Goal: Obtain resource: Obtain resource

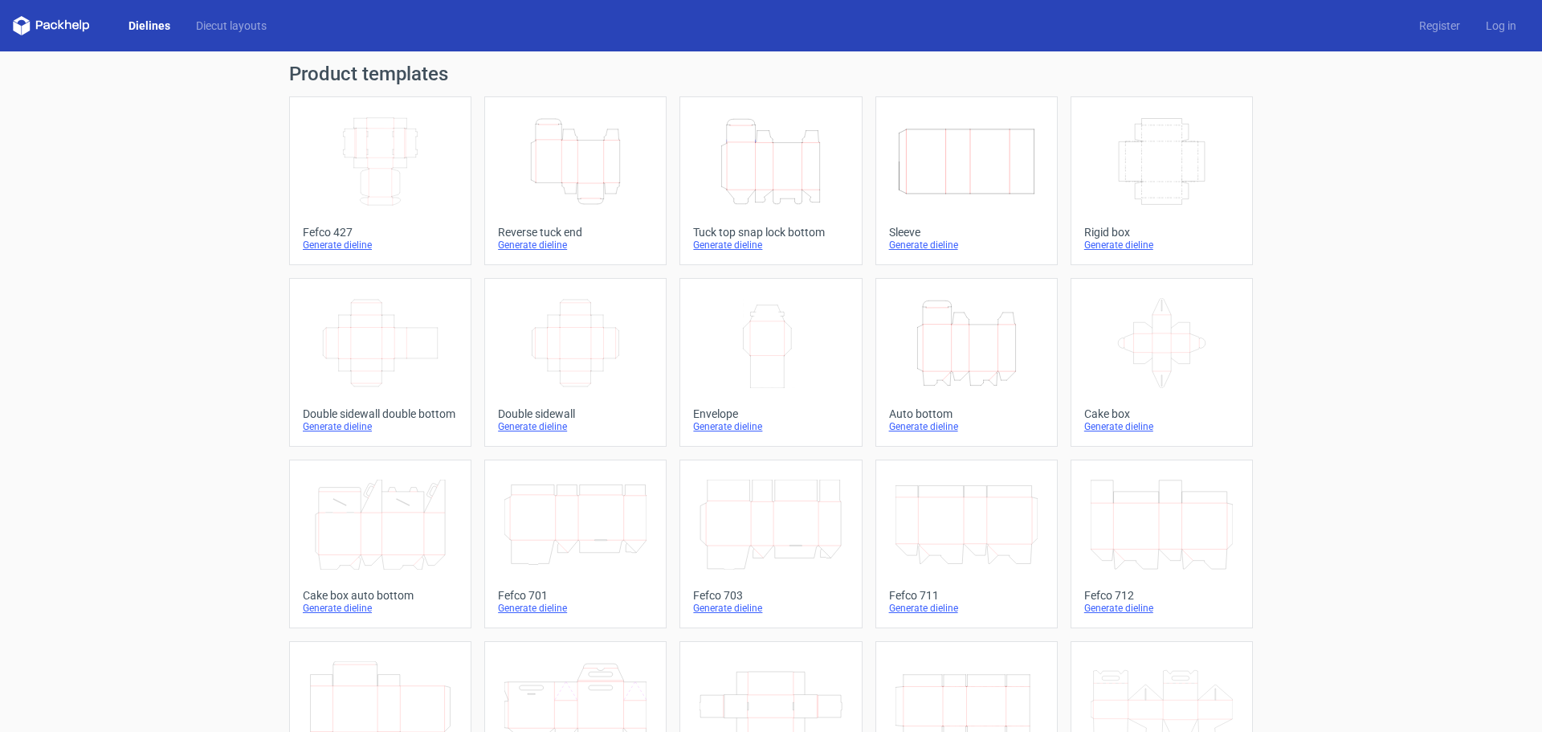
click at [980, 361] on icon "Height Depth Width" at bounding box center [967, 343] width 142 height 90
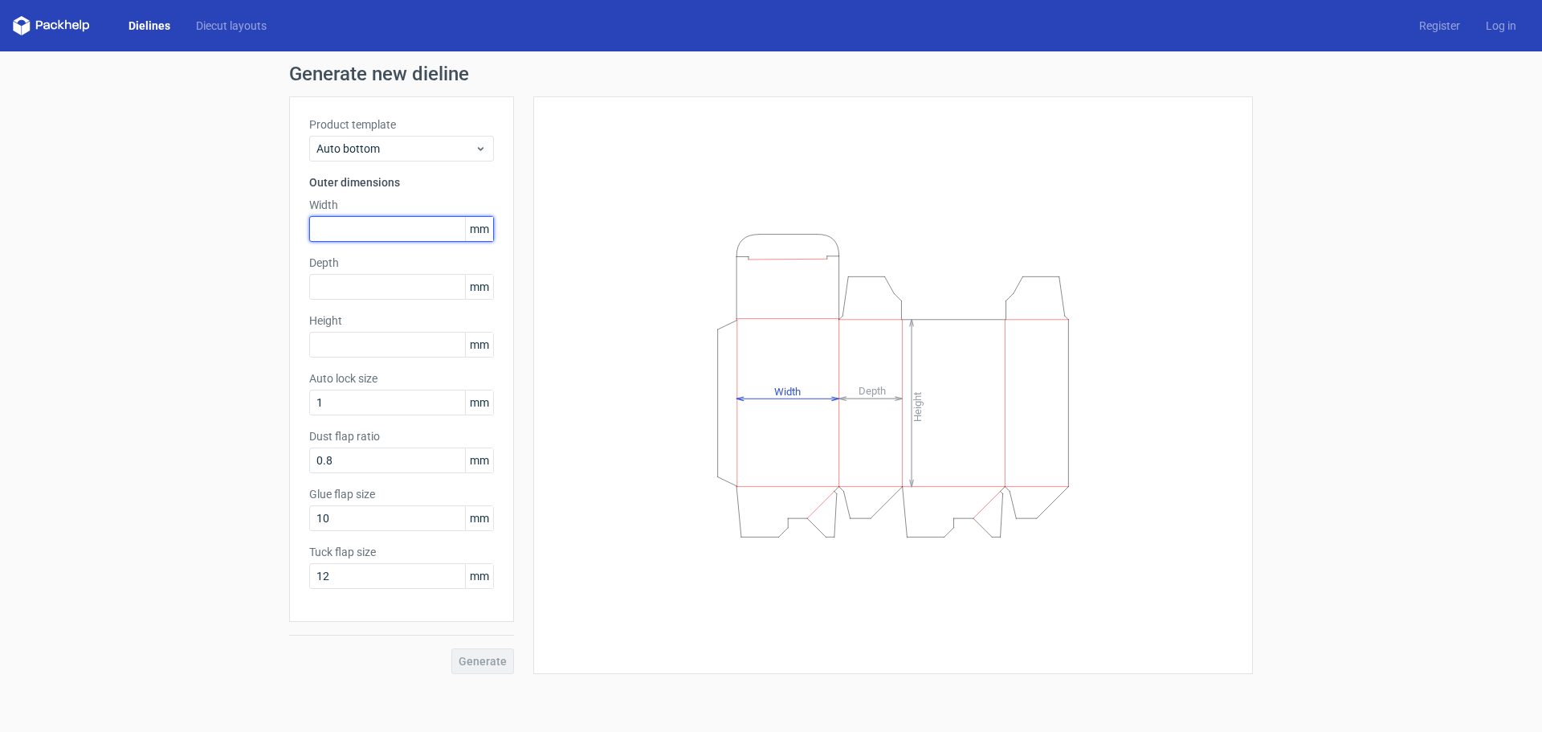
click at [348, 223] on input "text" at bounding box center [401, 229] width 185 height 26
type input "65"
type input "50"
type input "115"
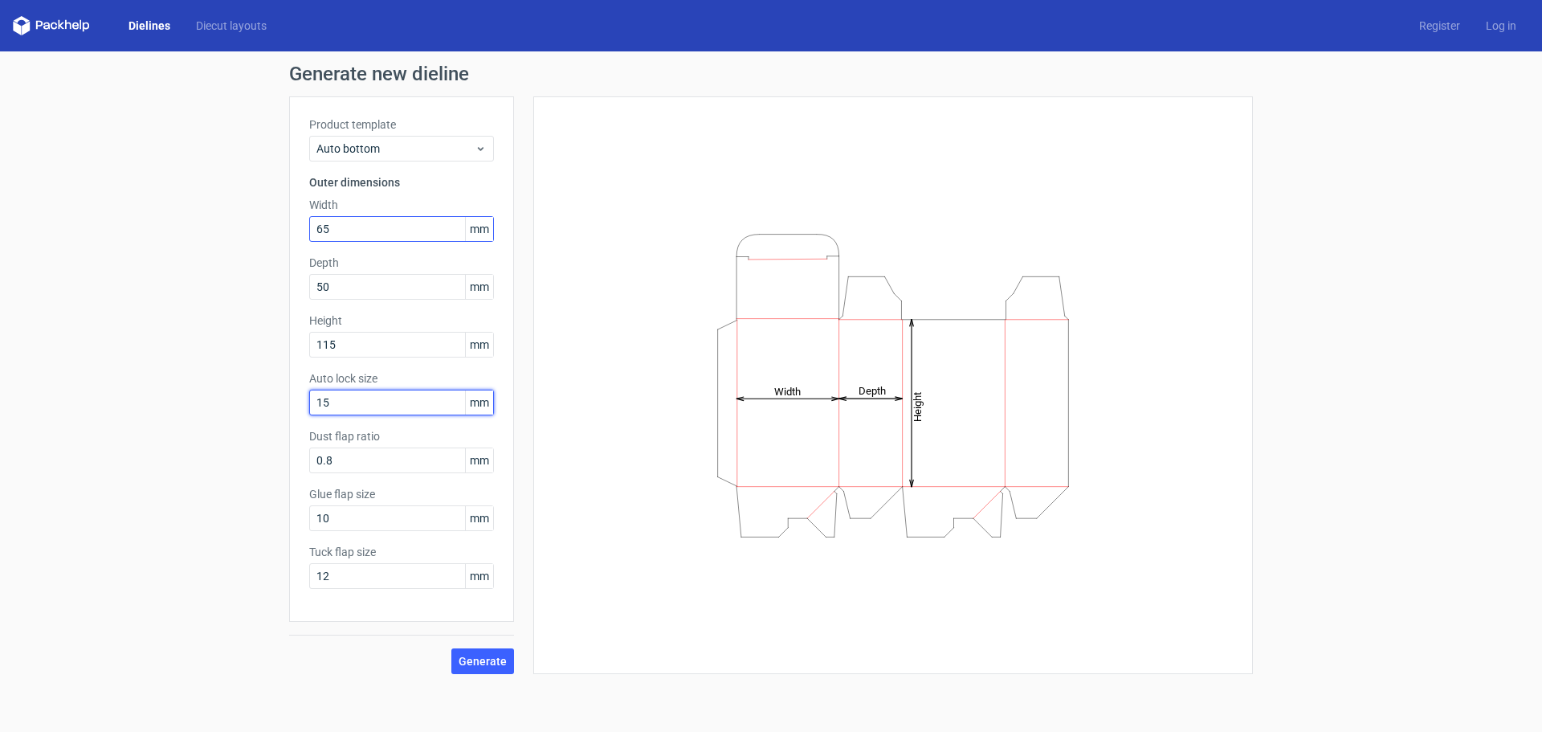
type input "15"
click at [347, 520] on input "10" at bounding box center [401, 518] width 185 height 26
type input "15"
click at [481, 663] on span "Generate" at bounding box center [483, 660] width 48 height 11
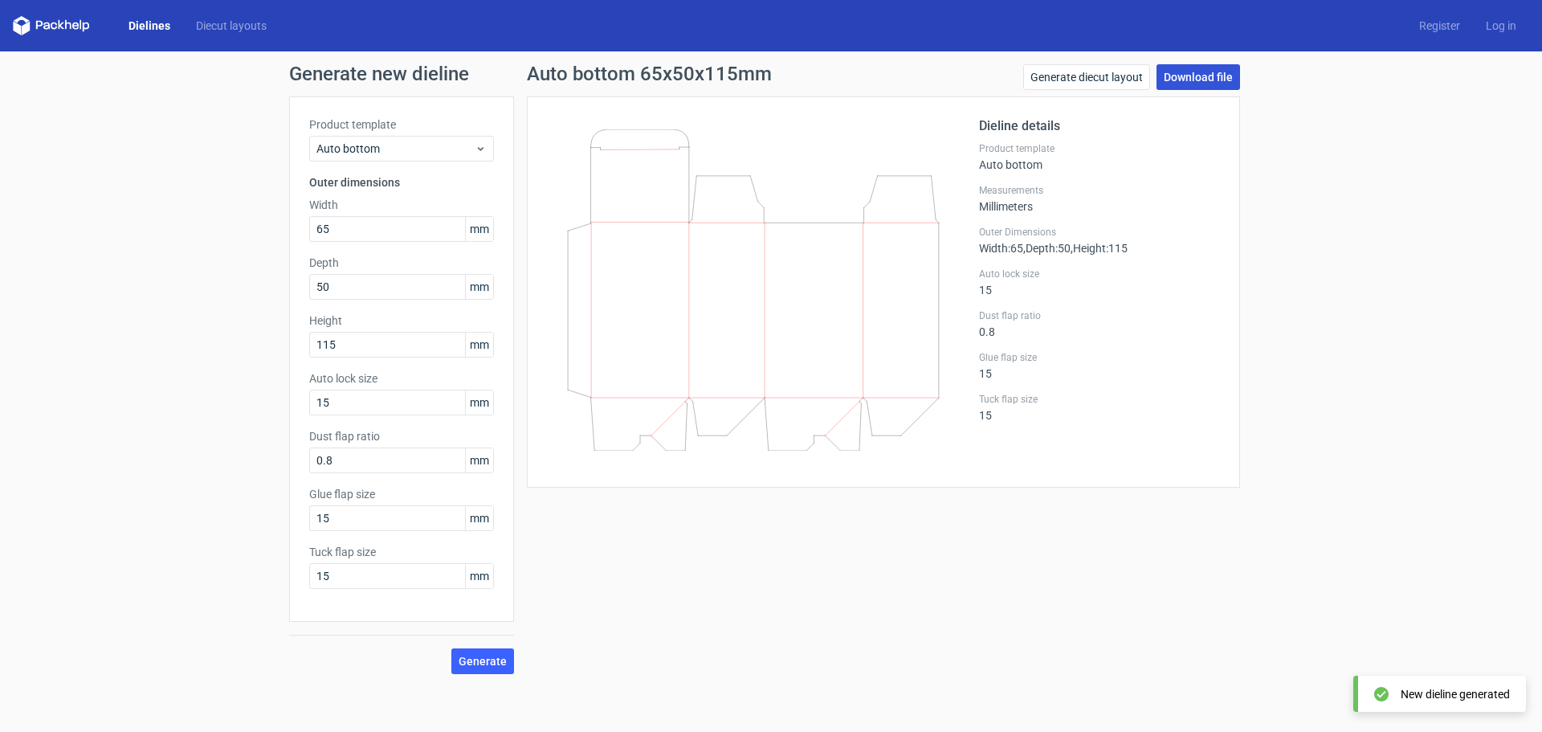
click at [1197, 75] on link "Download file" at bounding box center [1199, 77] width 84 height 26
click at [1496, 27] on link "Log in" at bounding box center [1501, 26] width 56 height 16
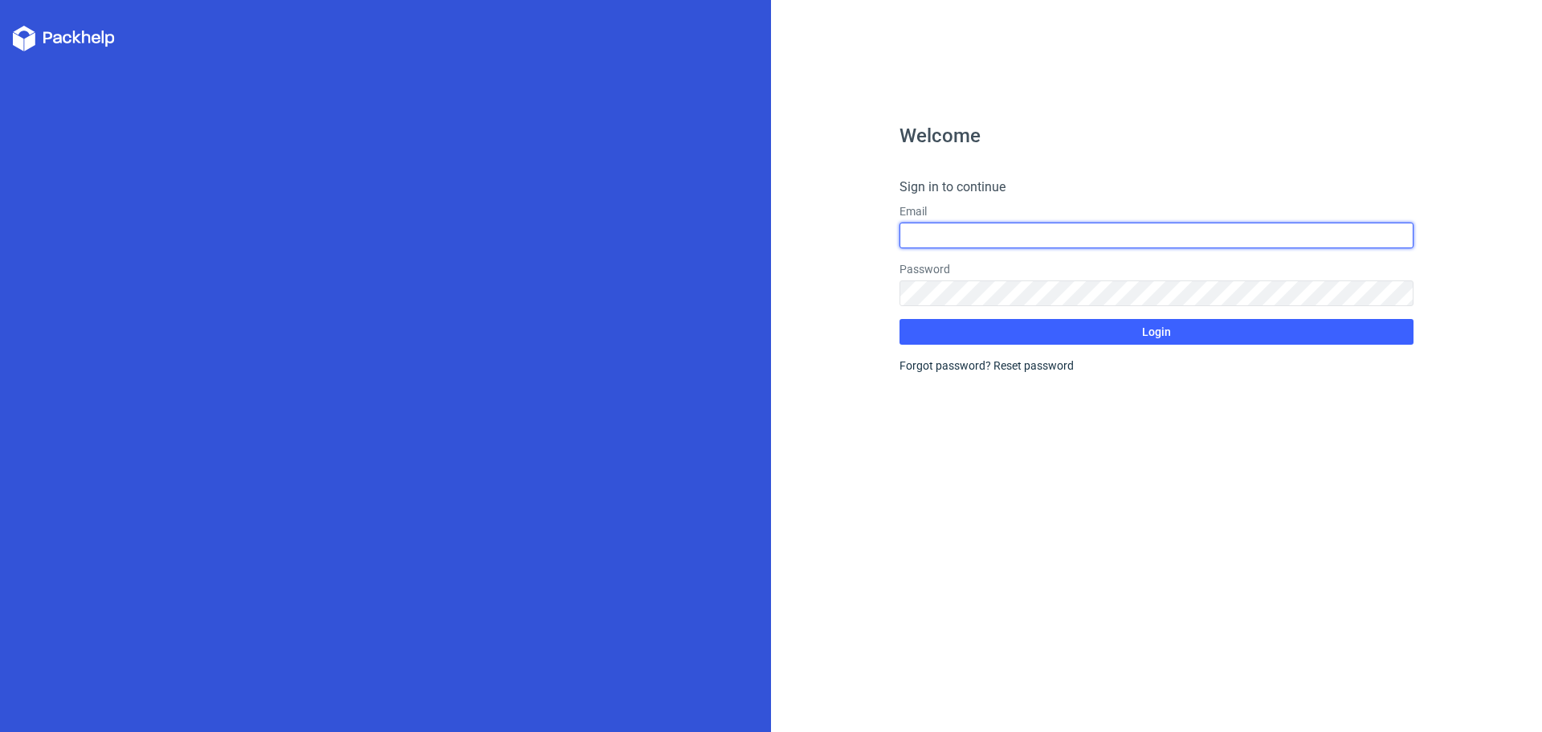
click at [914, 239] on input "text" at bounding box center [1157, 235] width 514 height 26
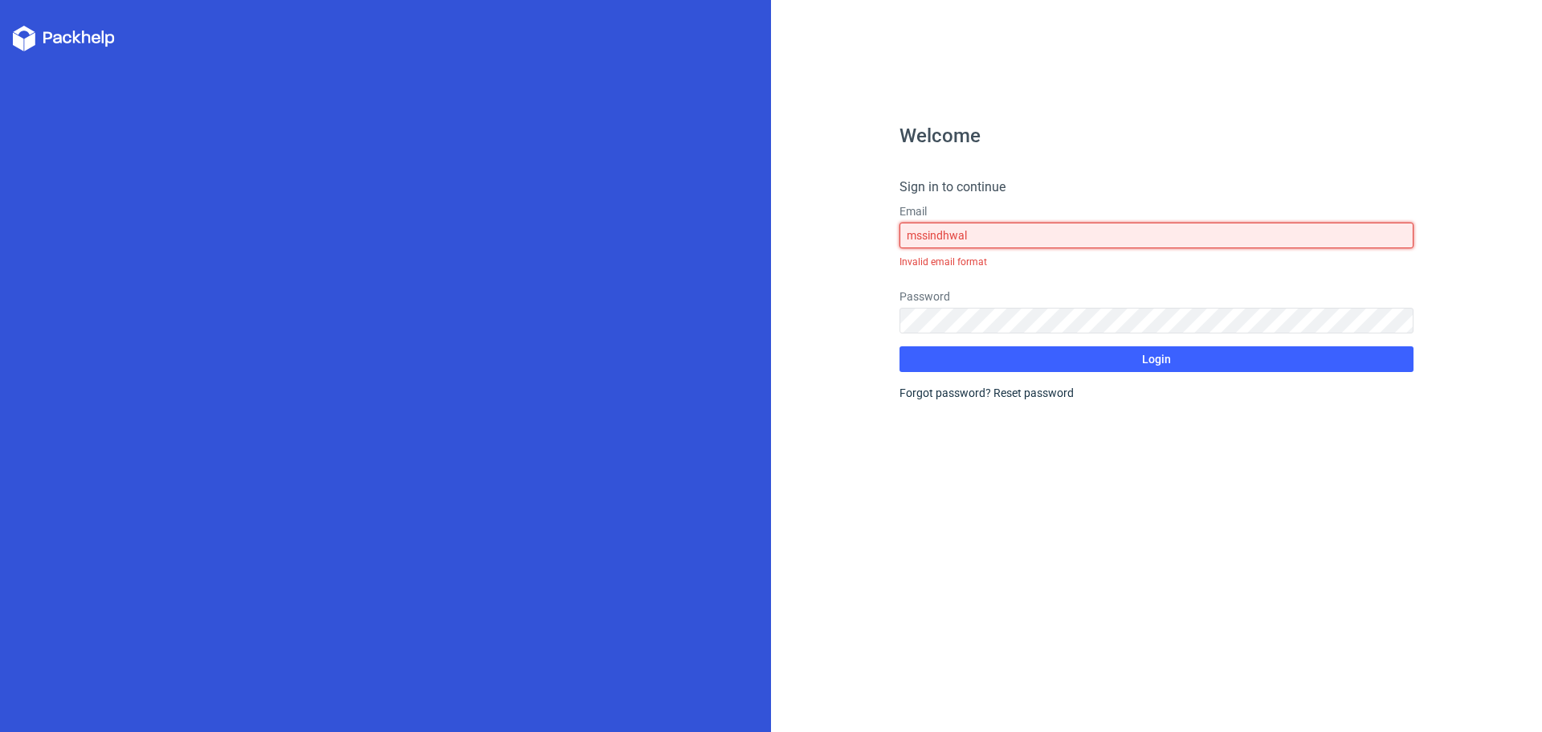
click at [991, 239] on input "mssindhwal" at bounding box center [1157, 235] width 514 height 26
drag, startPoint x: 987, startPoint y: 232, endPoint x: 815, endPoint y: 232, distance: 171.9
click at [815, 232] on div "Welcome Sign in to continue Email mssindhwal Invalid email format Password Logi…" at bounding box center [1156, 366] width 771 height 732
click at [992, 237] on input "mssindhwal91" at bounding box center [1157, 235] width 514 height 26
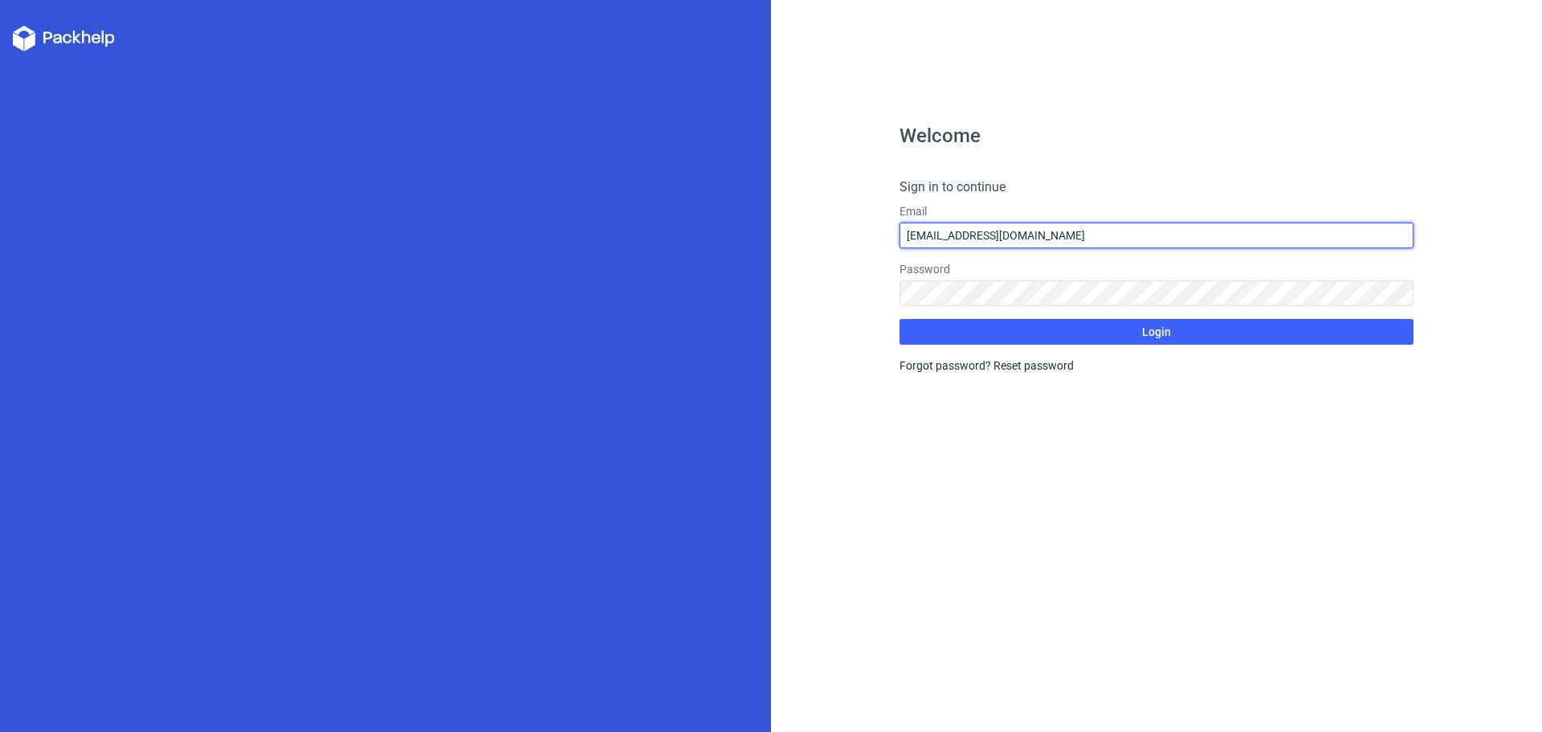
type input "[EMAIL_ADDRESS][DOMAIN_NAME]"
click at [927, 422] on div "Welcome Sign in to continue Email [EMAIL_ADDRESS][DOMAIN_NAME] Password Login F…" at bounding box center [1157, 429] width 514 height 606
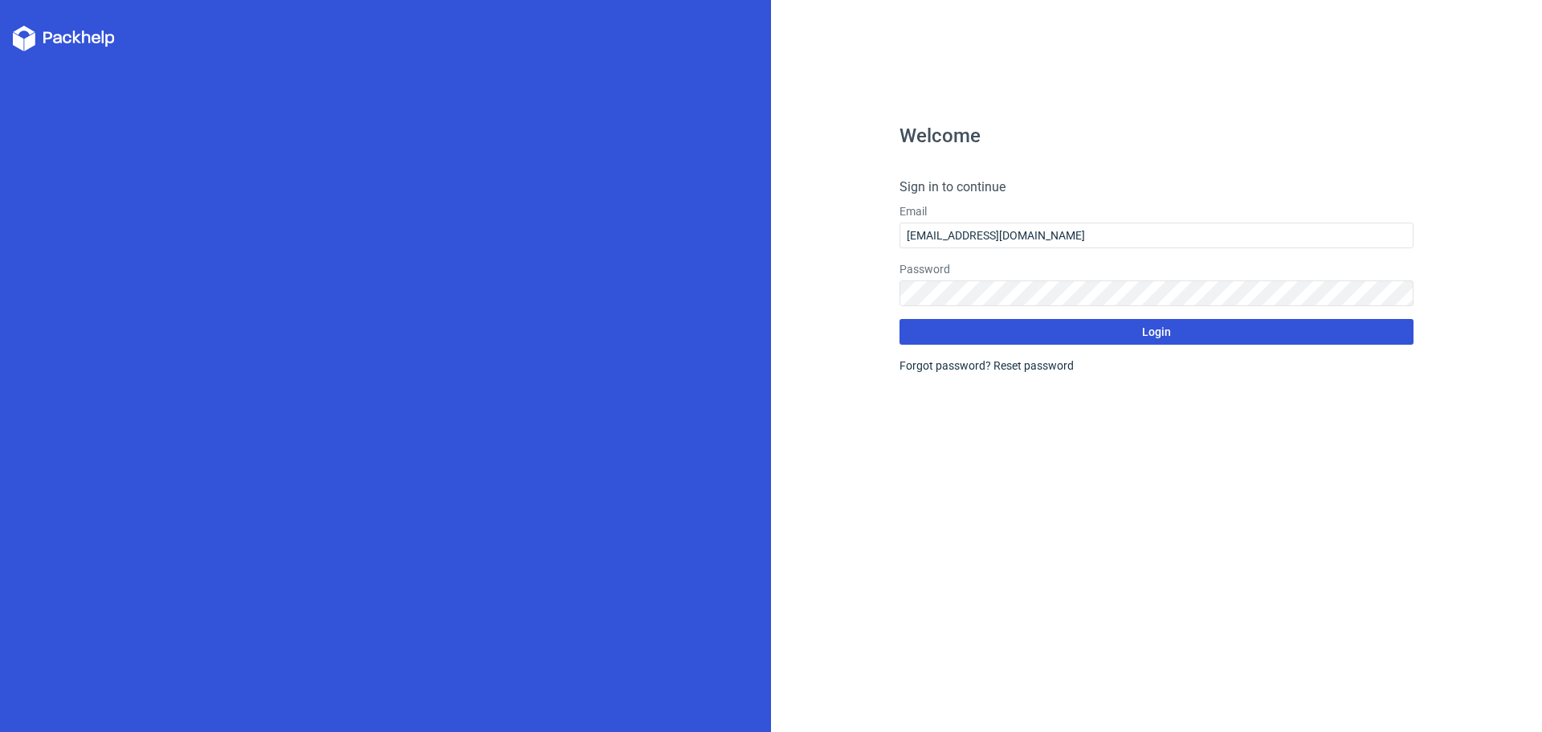
click at [971, 330] on button "Login" at bounding box center [1157, 332] width 514 height 26
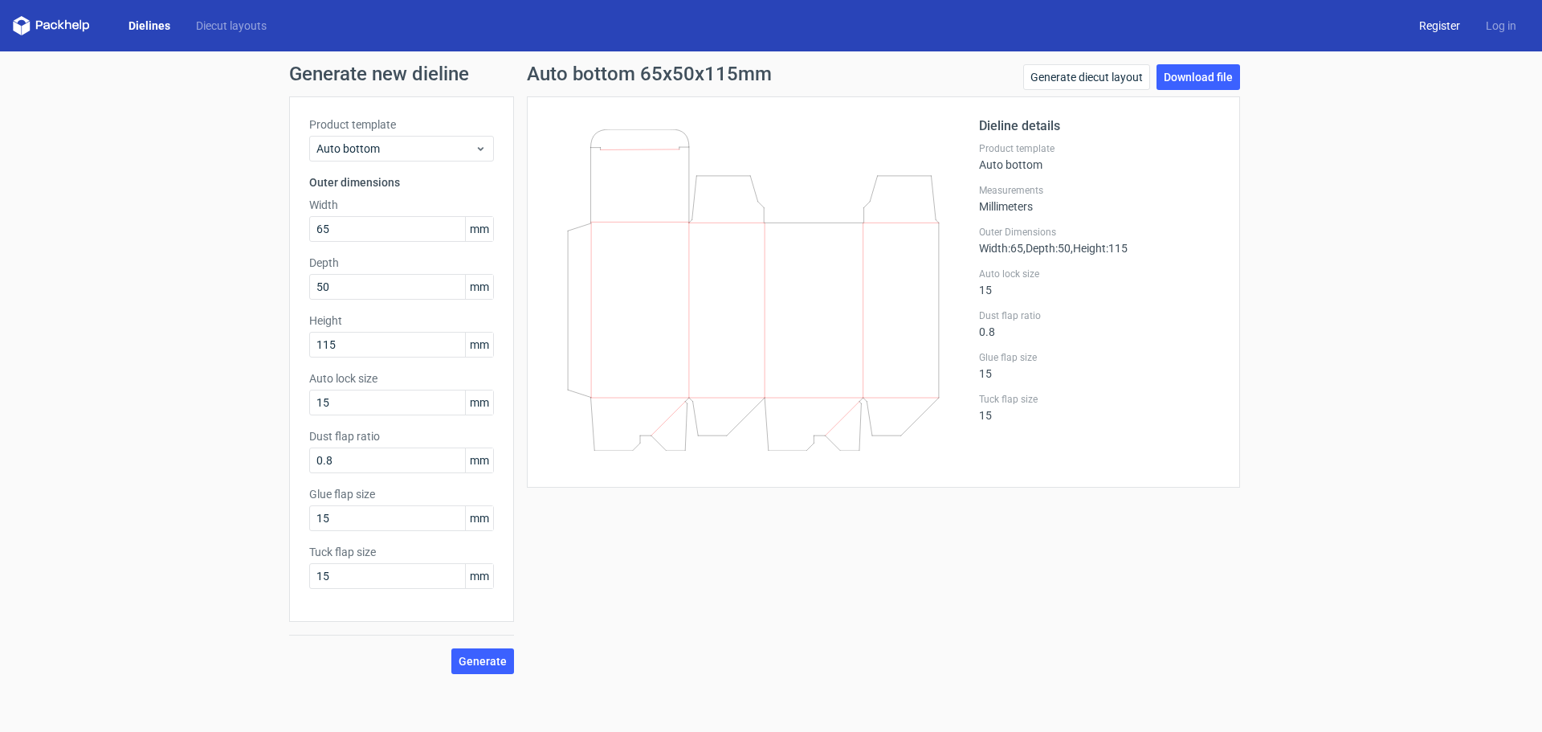
click at [1446, 22] on link "Register" at bounding box center [1439, 26] width 67 height 16
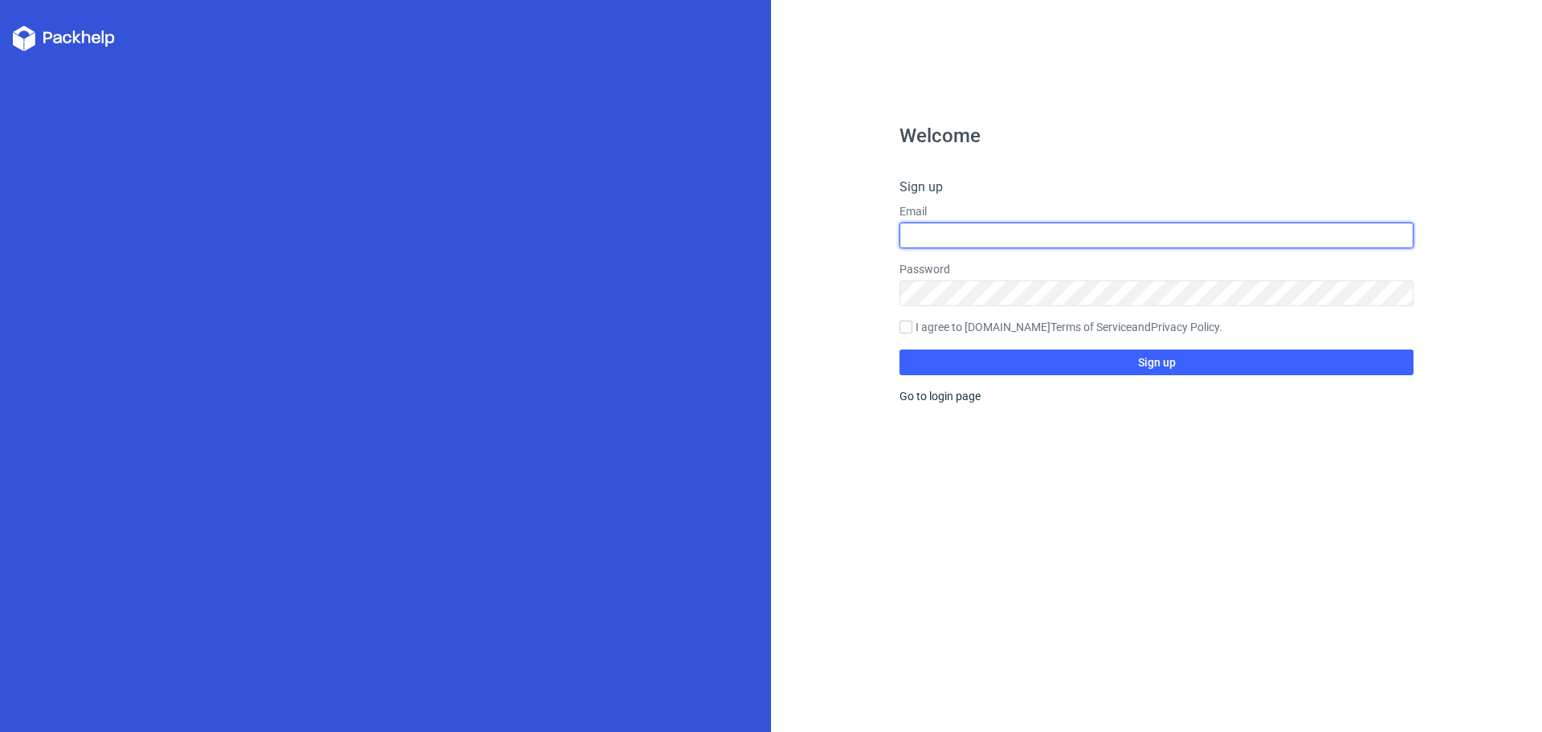
click at [959, 237] on input "text" at bounding box center [1157, 235] width 514 height 26
type input "[EMAIL_ADDRESS][DOMAIN_NAME]"
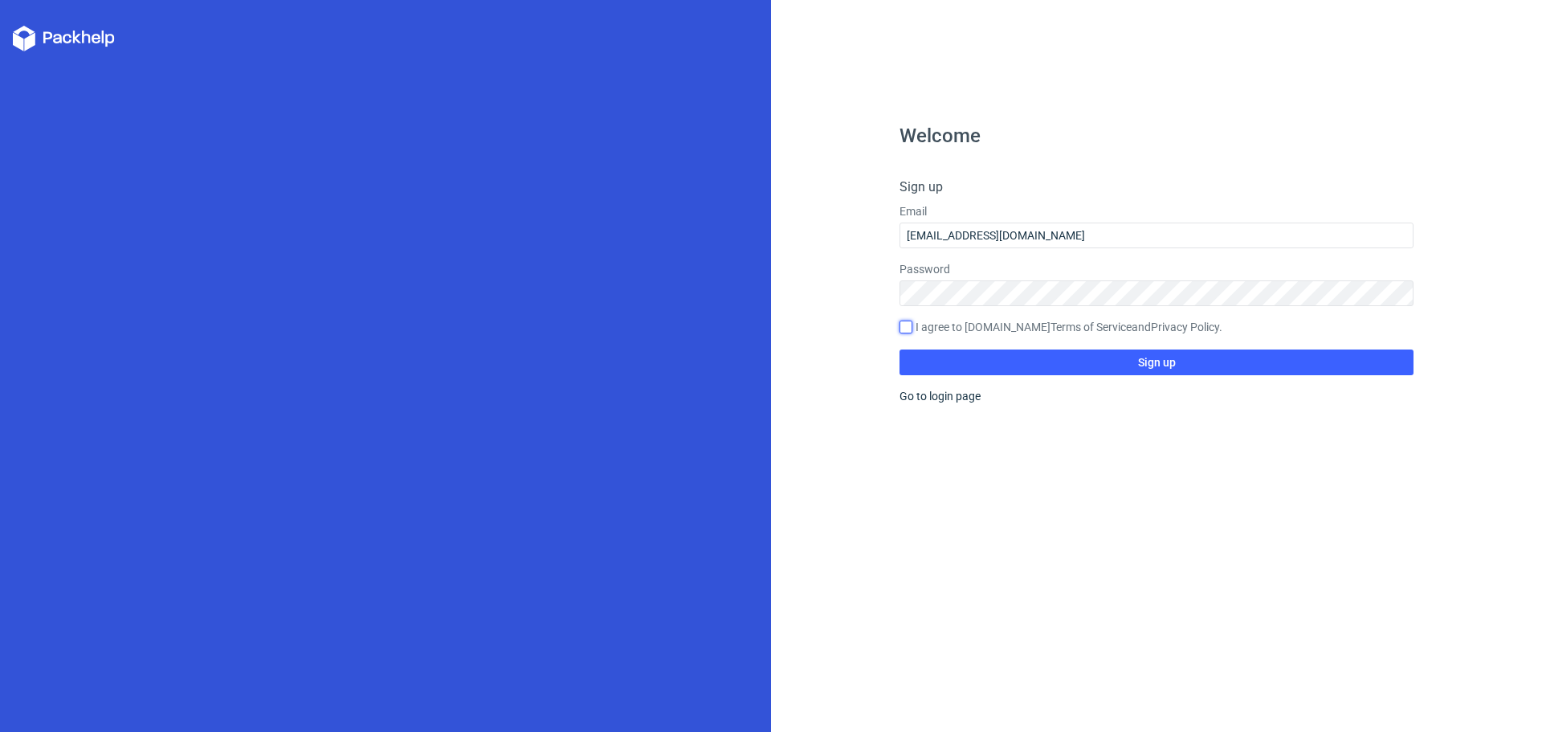
click at [904, 324] on input "I agree to [DOMAIN_NAME] Terms of Service and Privacy Policy ." at bounding box center [906, 326] width 13 height 13
checkbox input "true"
click at [990, 357] on button "Sign up" at bounding box center [1157, 362] width 514 height 26
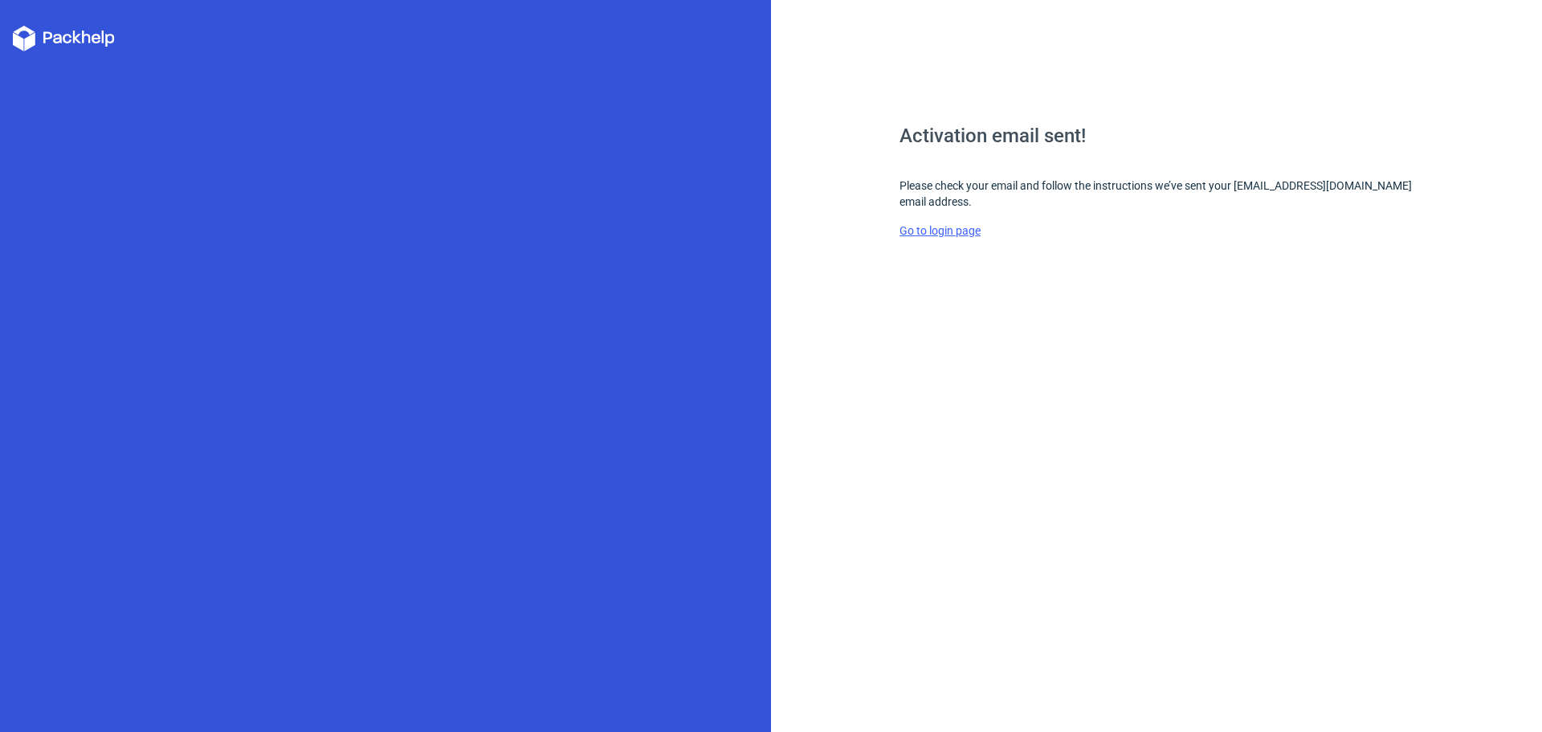
click at [963, 233] on link "Go to login page" at bounding box center [940, 230] width 81 height 13
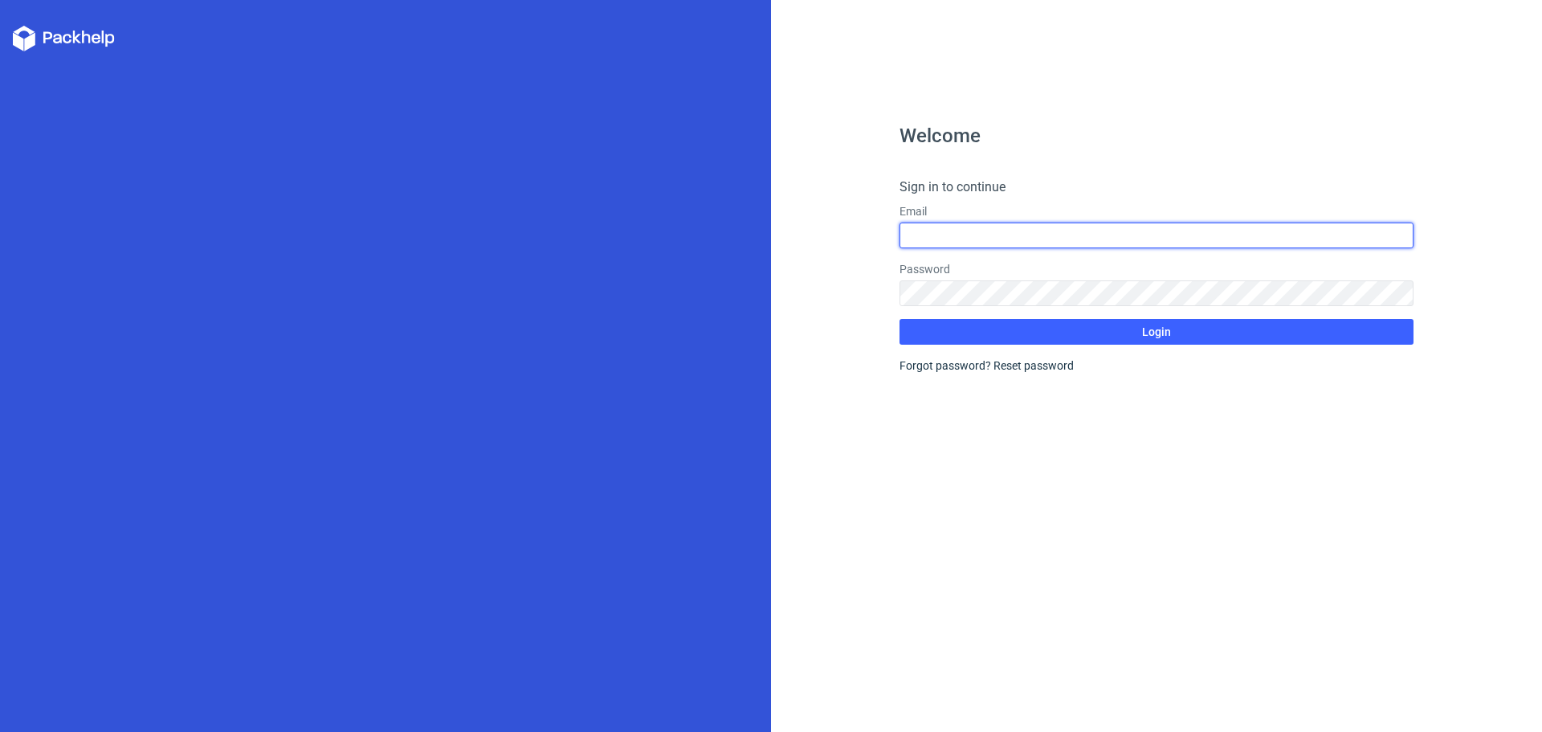
click at [920, 233] on input "text" at bounding box center [1157, 235] width 514 height 26
type input "[EMAIL_ADDRESS][DOMAIN_NAME]"
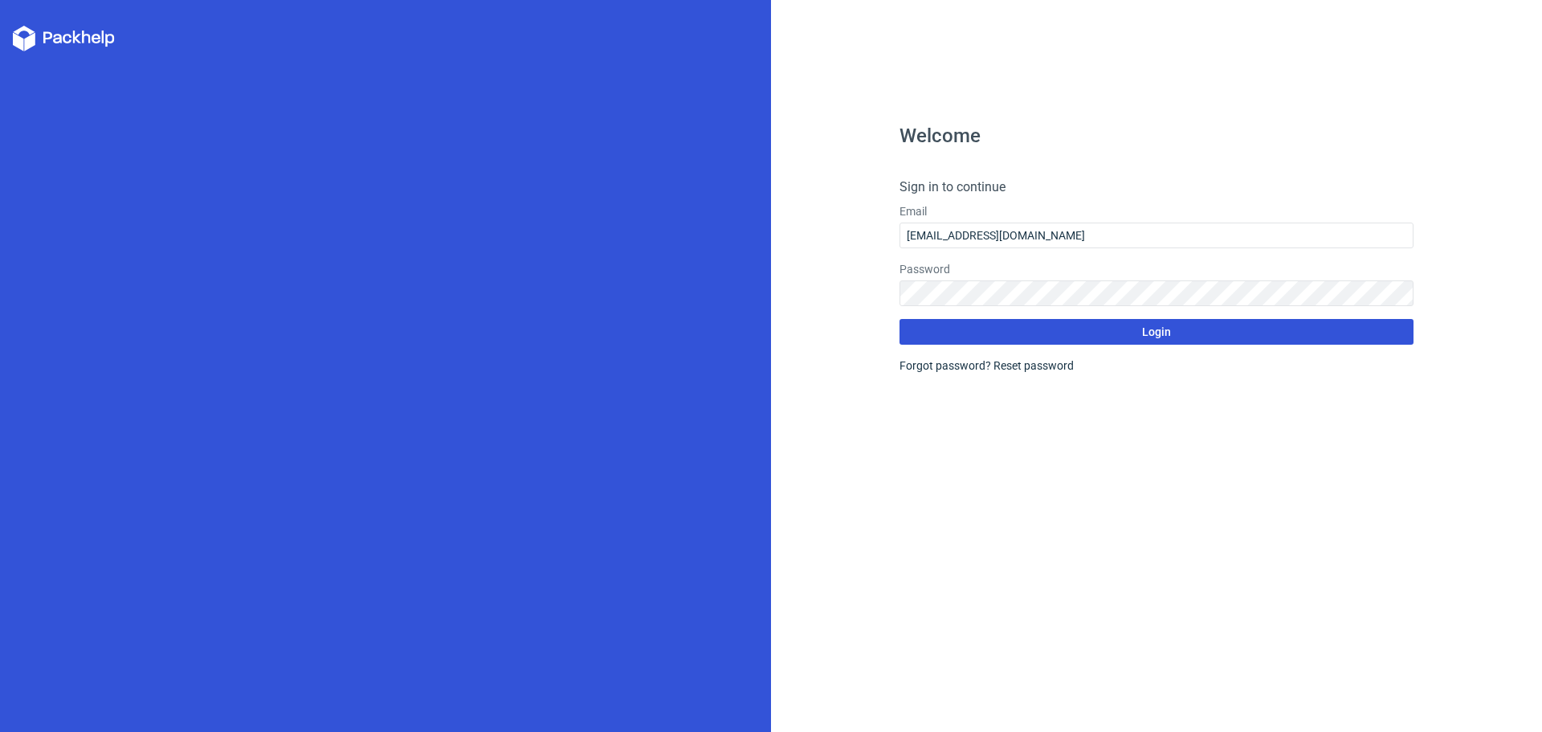
click at [941, 328] on button "Login" at bounding box center [1157, 332] width 514 height 26
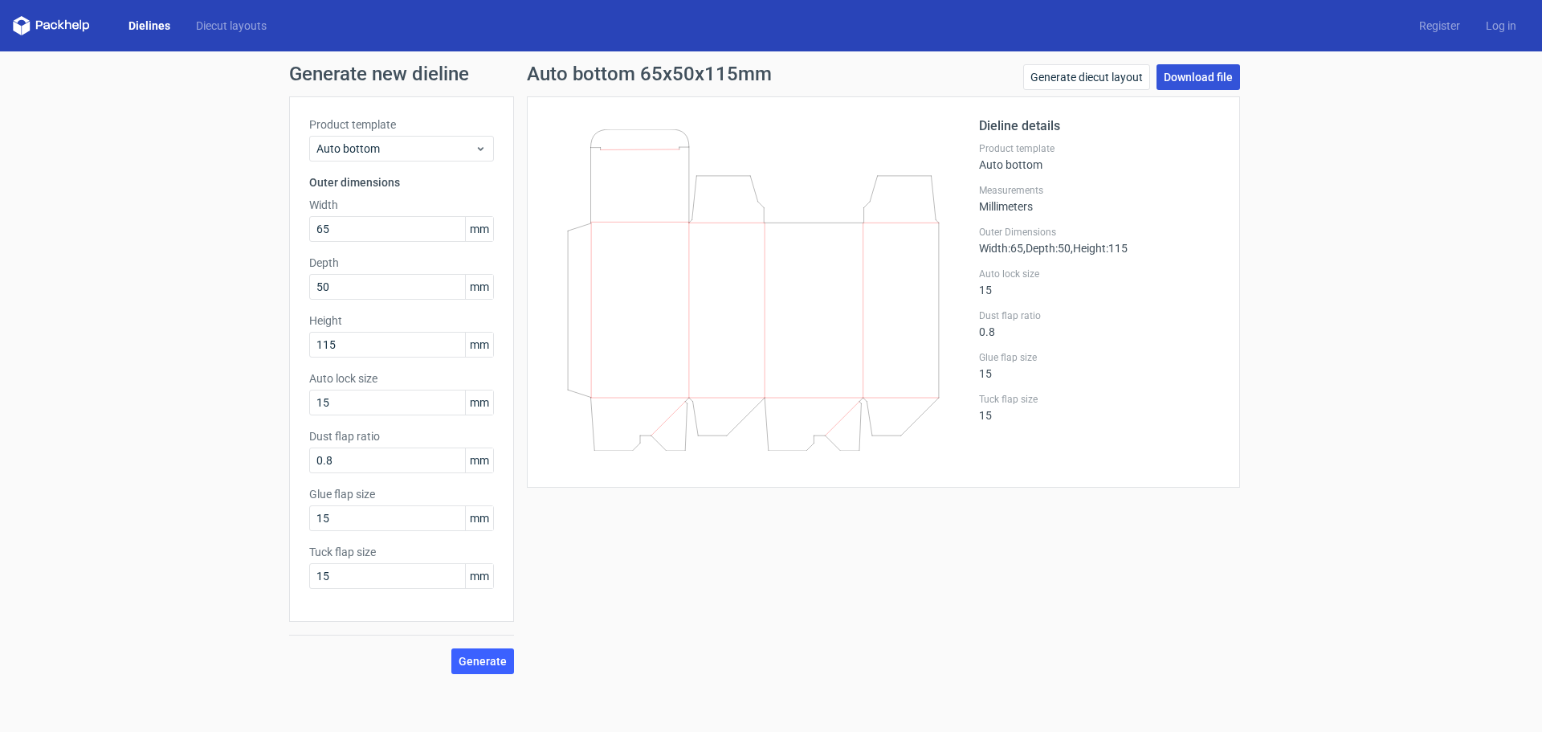
click at [1199, 79] on link "Download file" at bounding box center [1199, 77] width 84 height 26
drag, startPoint x: 831, startPoint y: 259, endPoint x: 808, endPoint y: 267, distance: 24.6
click at [808, 267] on icon at bounding box center [753, 289] width 387 height 321
click at [778, 273] on icon at bounding box center [753, 289] width 387 height 321
click at [681, 288] on icon at bounding box center [753, 289] width 387 height 321
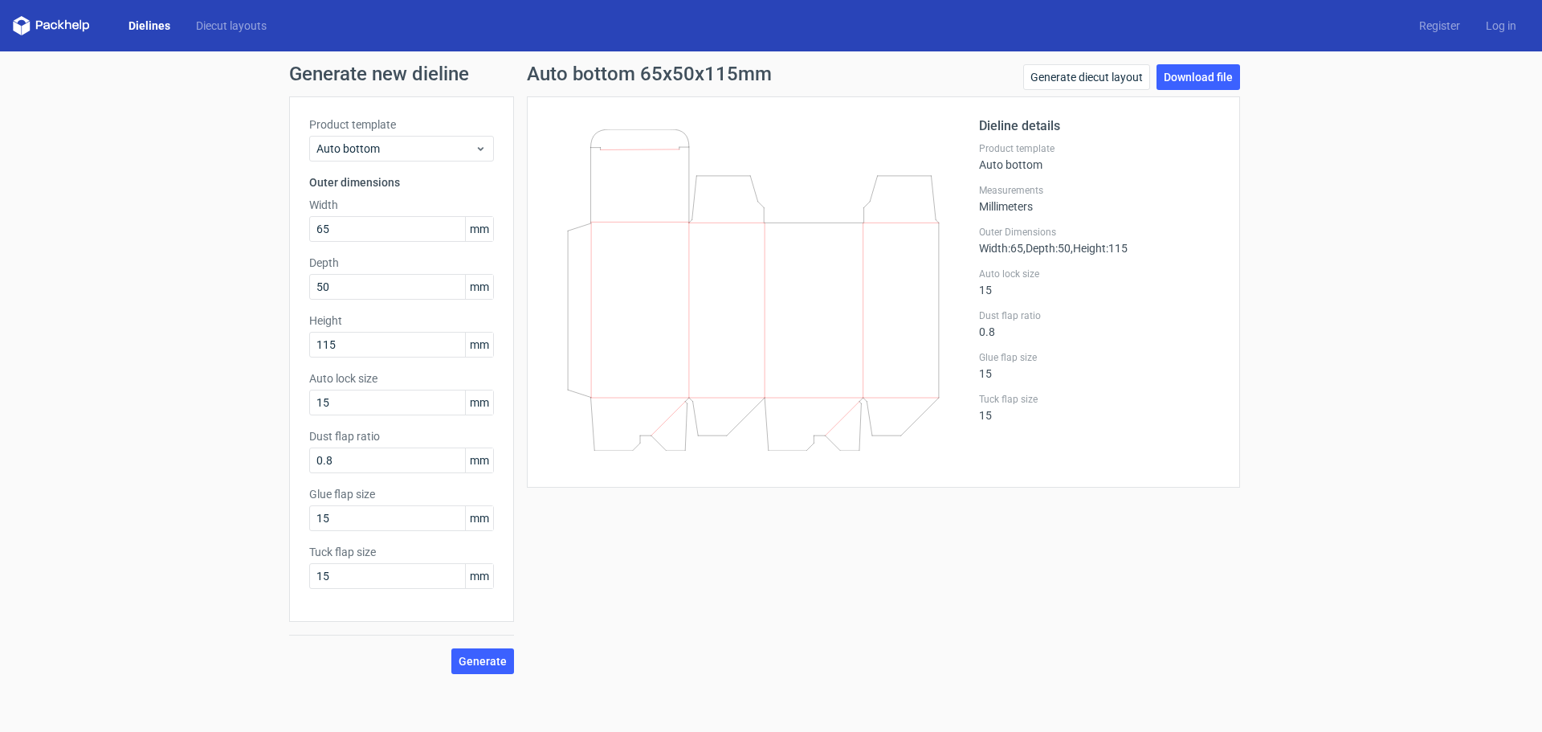
click at [688, 279] on icon at bounding box center [753, 289] width 387 height 321
click at [781, 323] on icon at bounding box center [753, 289] width 387 height 321
click at [218, 23] on link "Diecut layouts" at bounding box center [231, 26] width 96 height 16
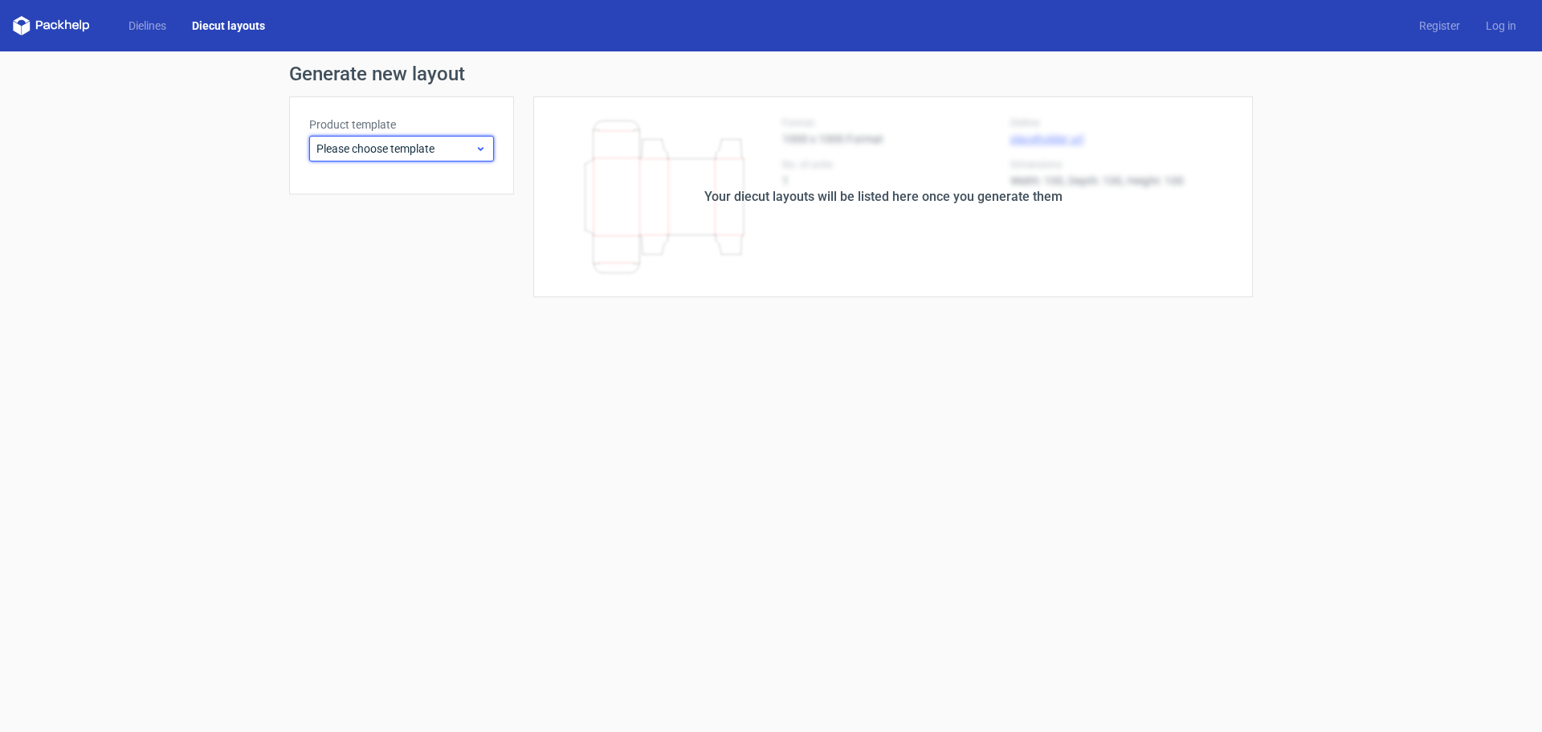
click at [395, 149] on span "Please choose template" at bounding box center [395, 149] width 158 height 16
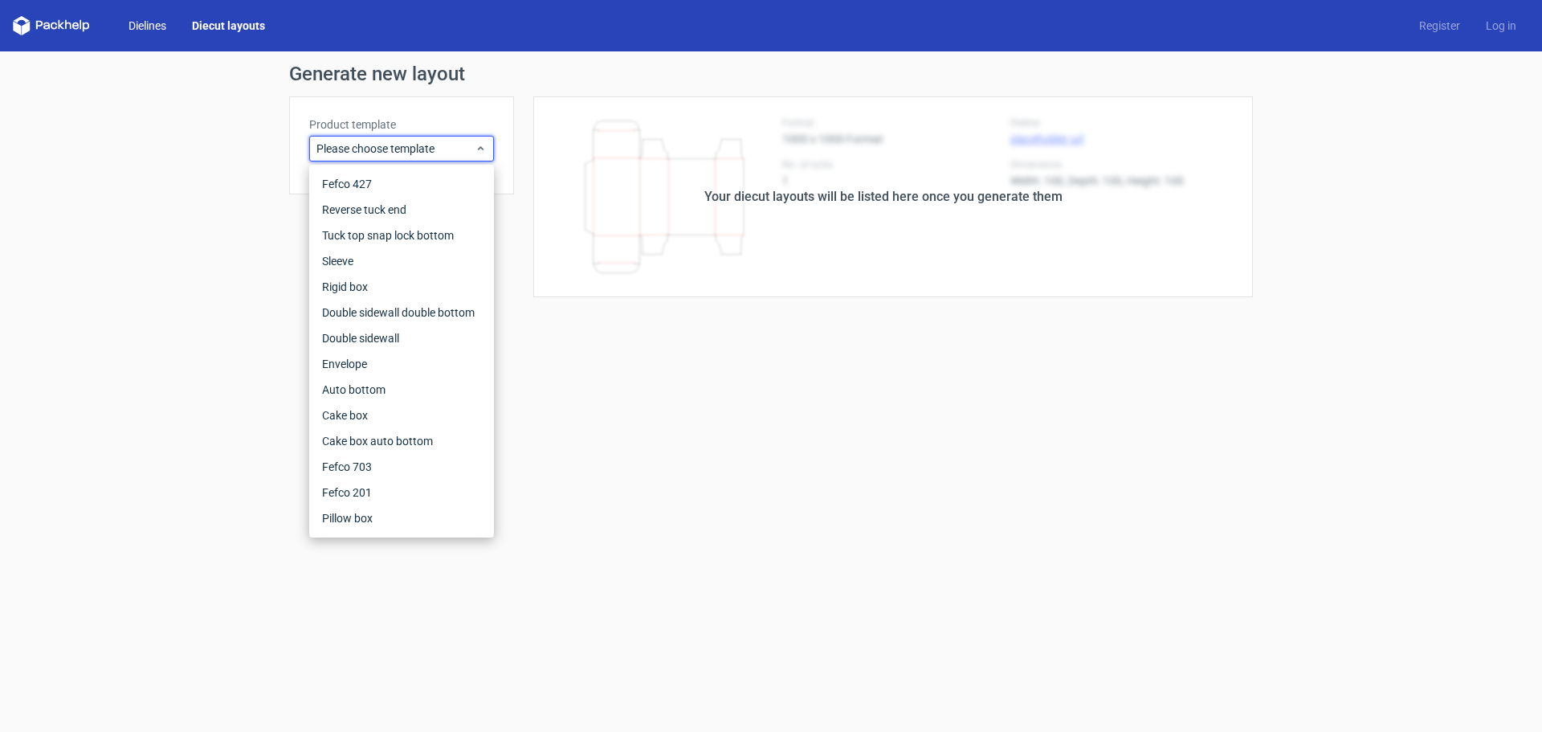
click at [145, 23] on link "Dielines" at bounding box center [147, 26] width 63 height 16
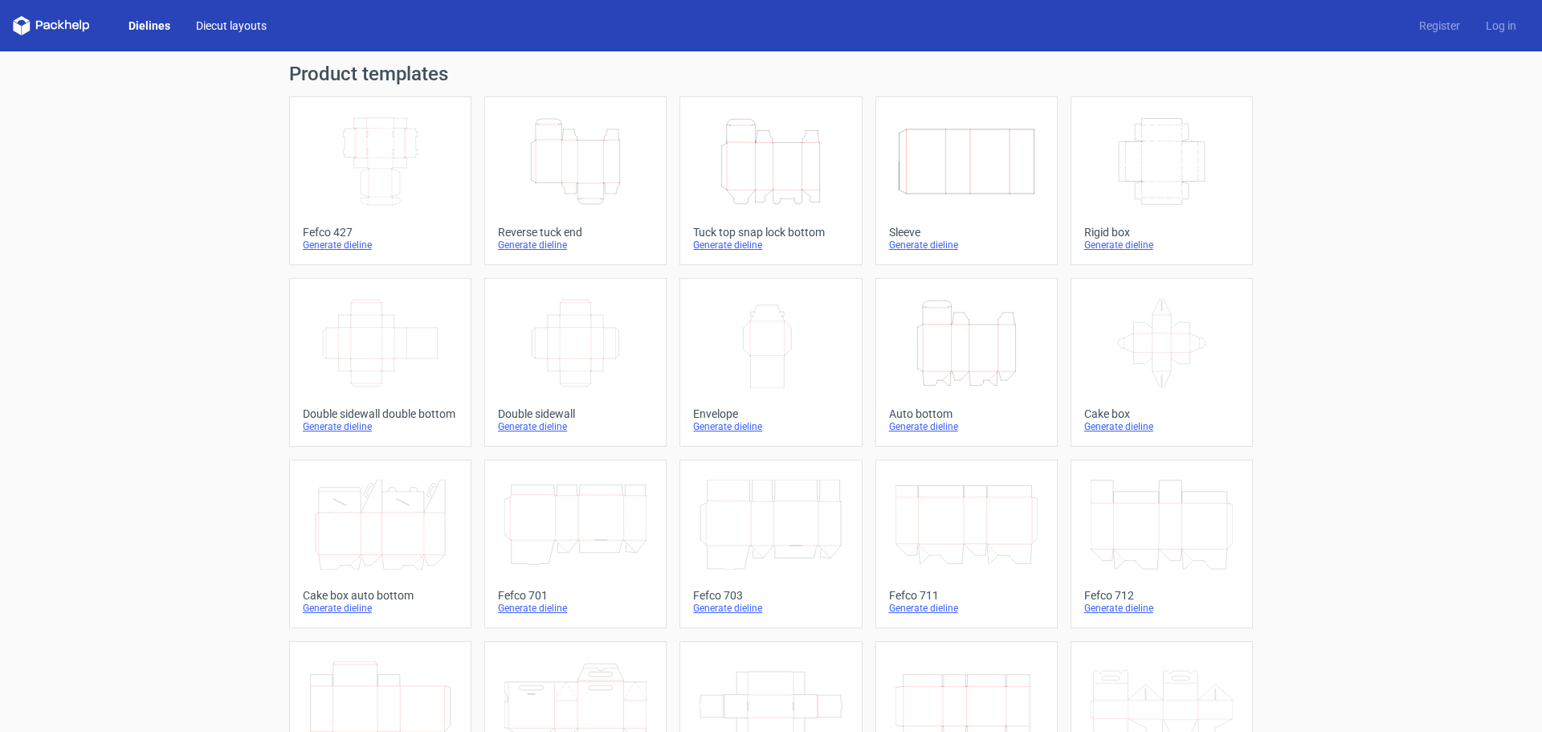
click at [214, 27] on link "Diecut layouts" at bounding box center [231, 26] width 96 height 16
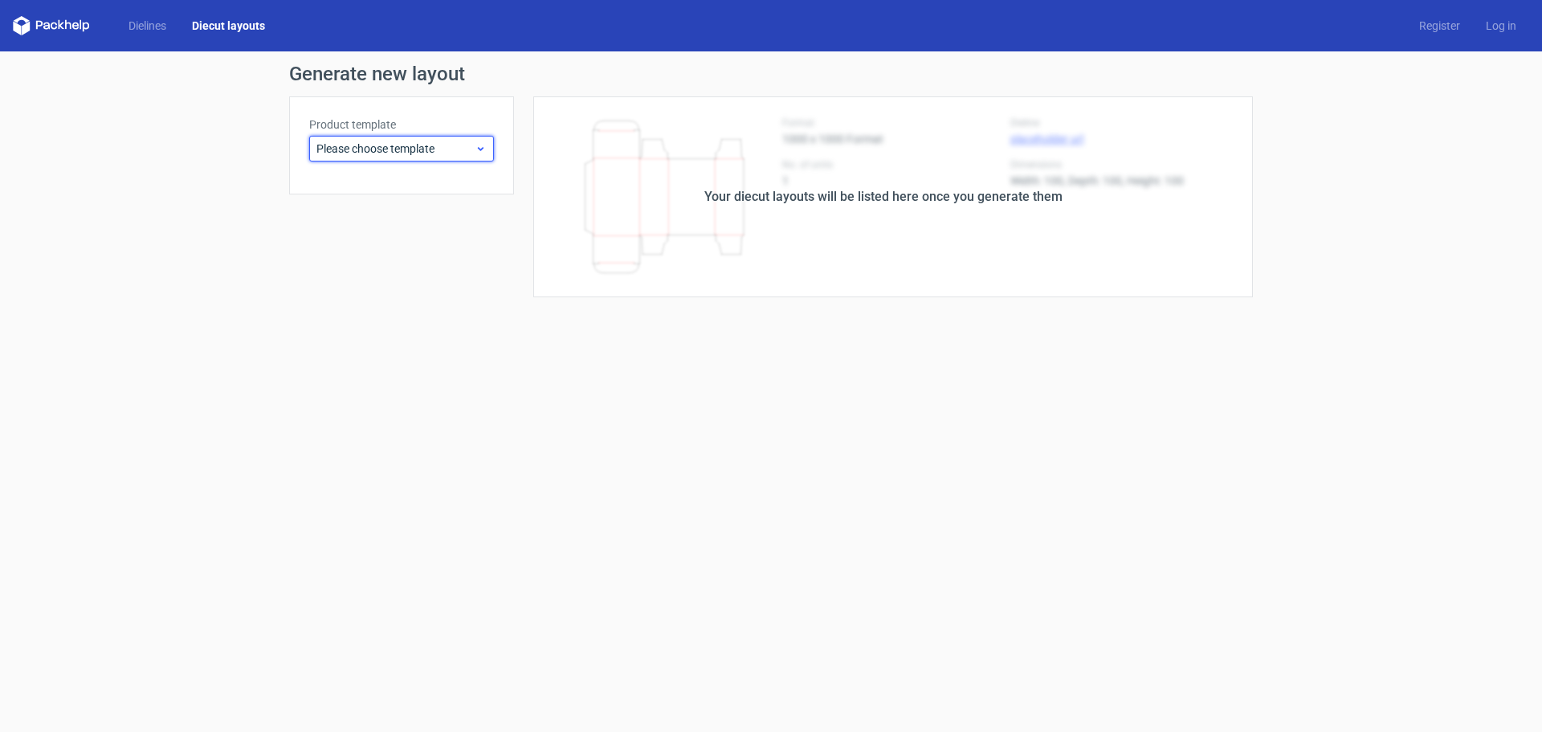
click at [413, 148] on span "Please choose template" at bounding box center [395, 149] width 158 height 16
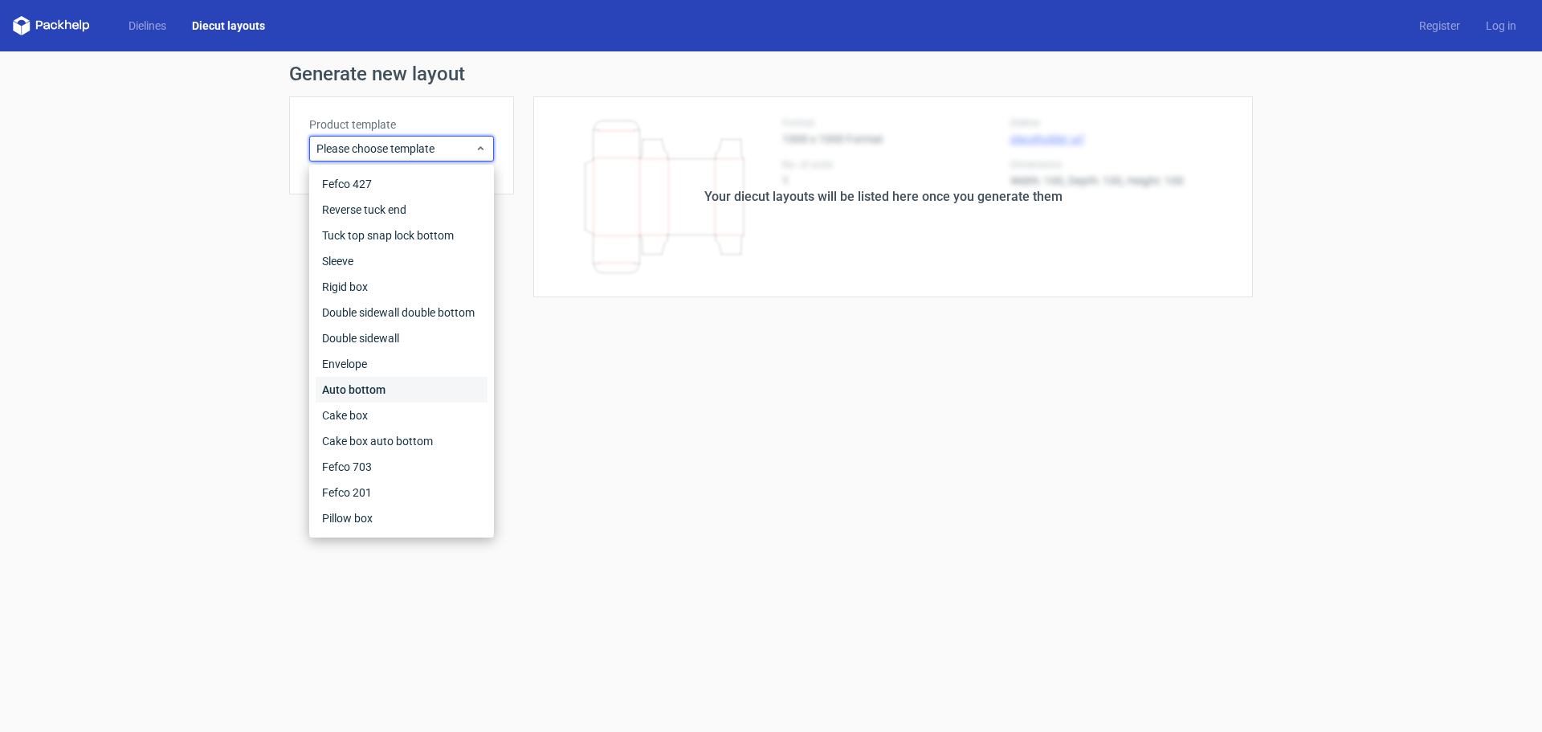
click at [385, 387] on div "Auto bottom" at bounding box center [402, 390] width 172 height 26
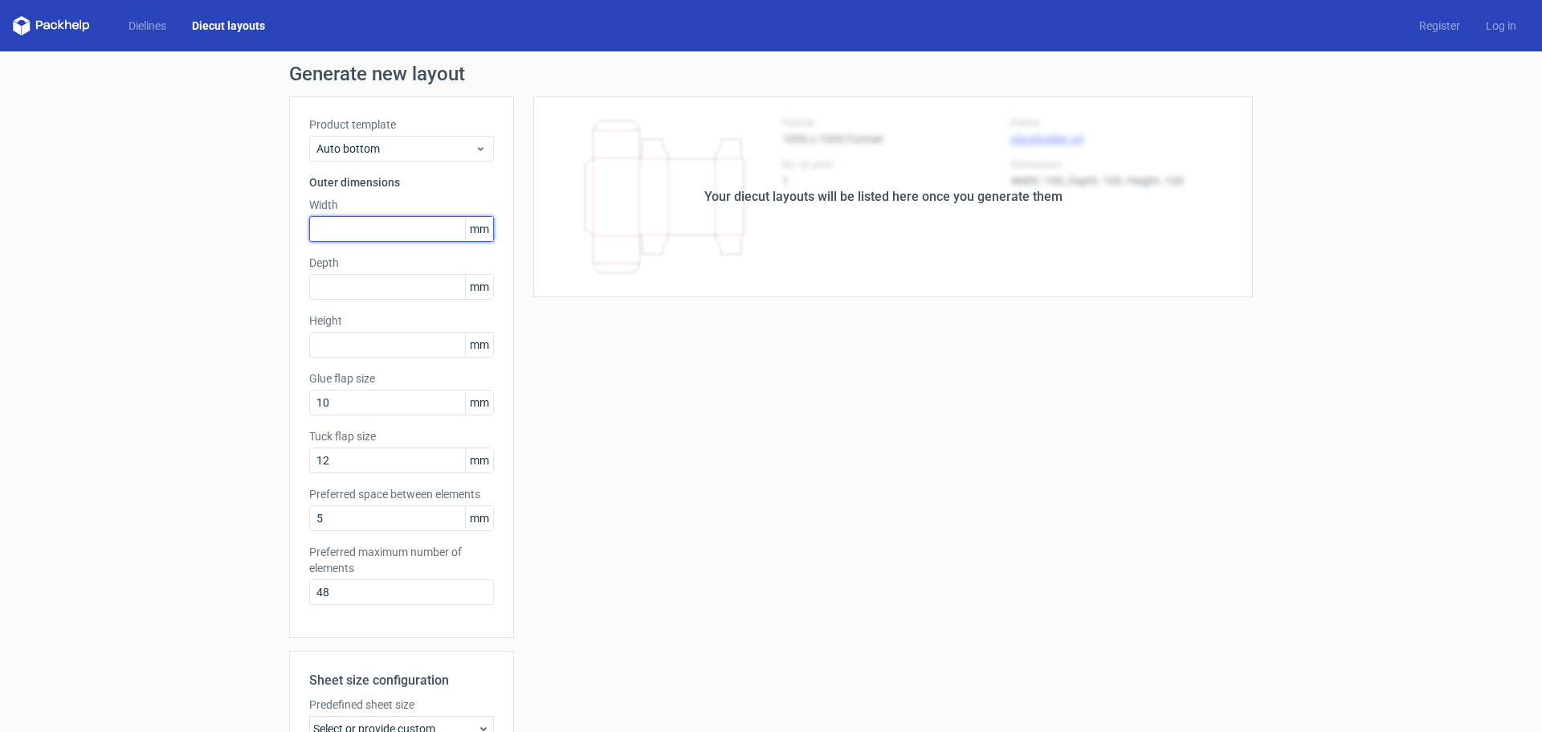
click at [347, 225] on input "text" at bounding box center [401, 229] width 185 height 26
type input "65"
type input "50"
type input "115"
type input "15"
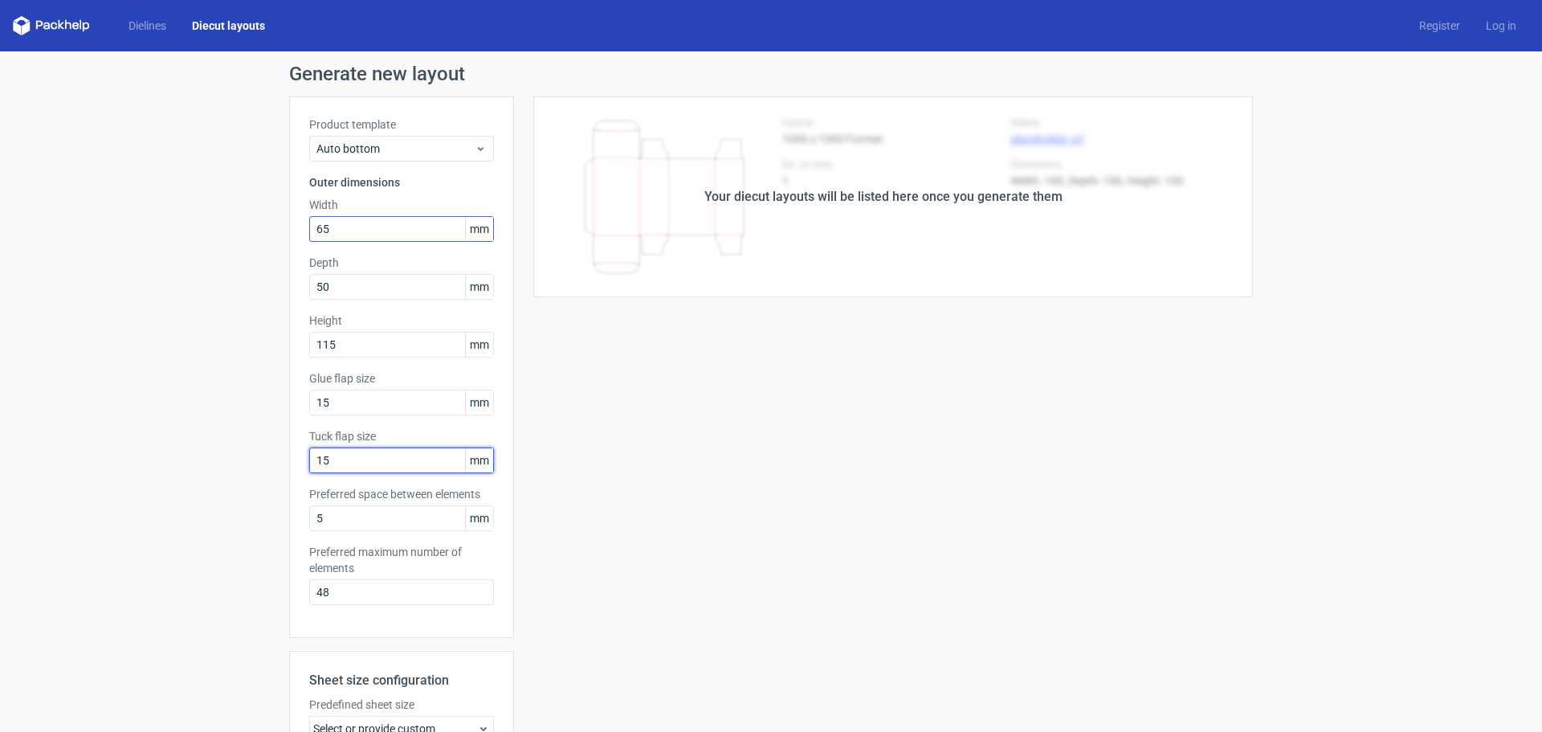
type input "15"
click at [321, 519] on input "1" at bounding box center [401, 518] width 185 height 26
drag, startPoint x: 320, startPoint y: 518, endPoint x: 254, endPoint y: 519, distance: 66.7
click at [254, 519] on div "Generate new layout Product template Auto bottom Outer dimensions Width 65 mm D…" at bounding box center [771, 515] width 1542 height 929
type input "5"
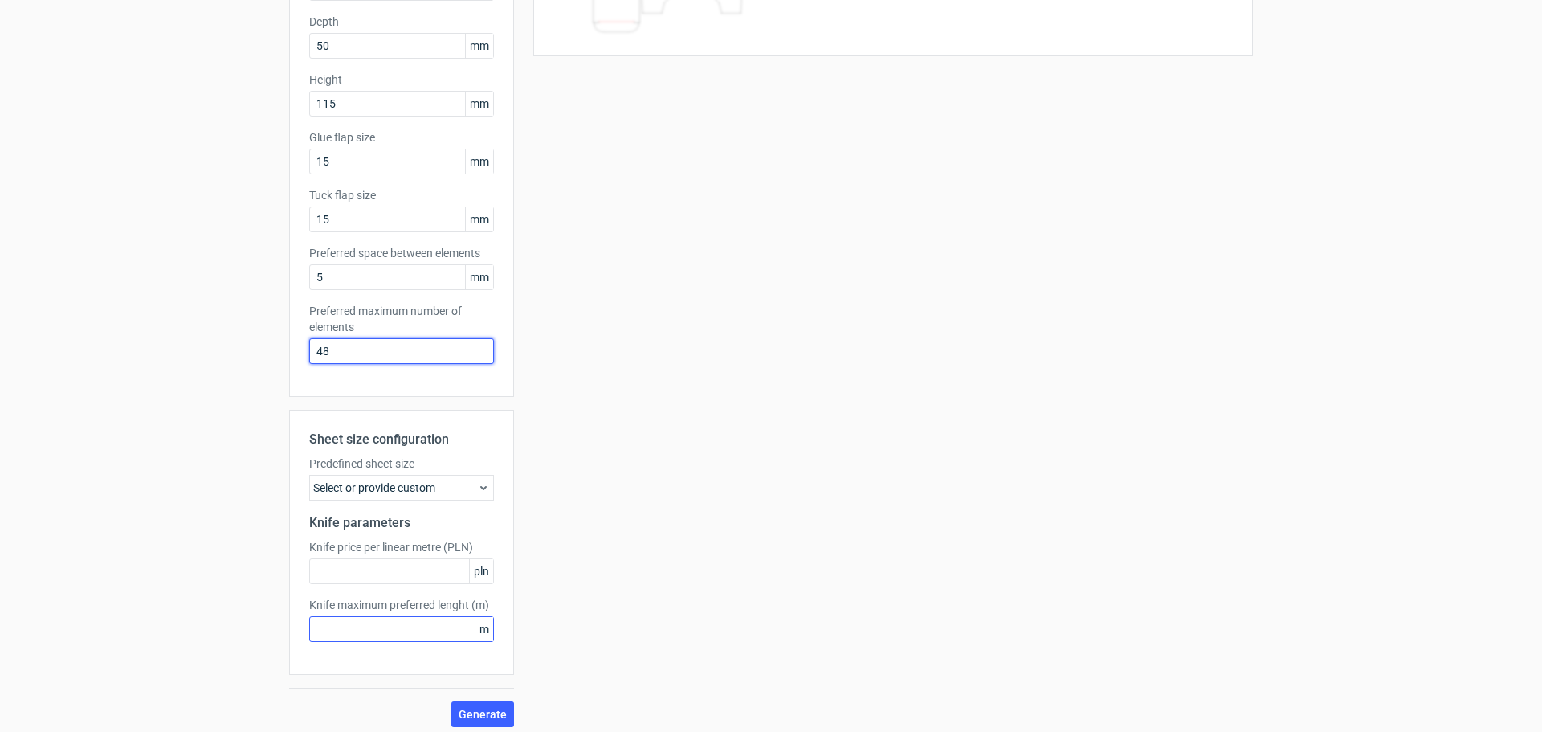
scroll to position [249, 0]
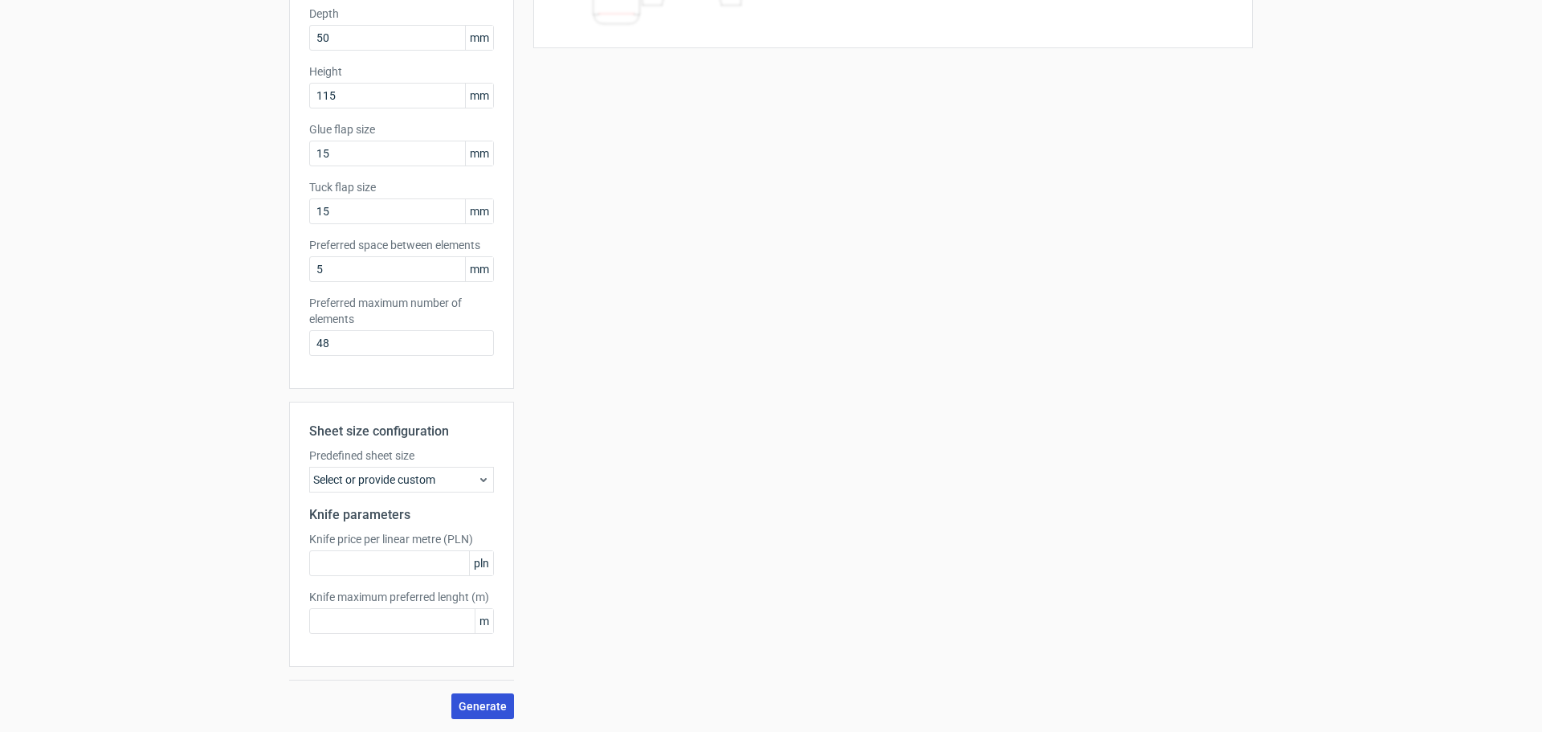
click at [484, 706] on span "Generate" at bounding box center [483, 705] width 48 height 11
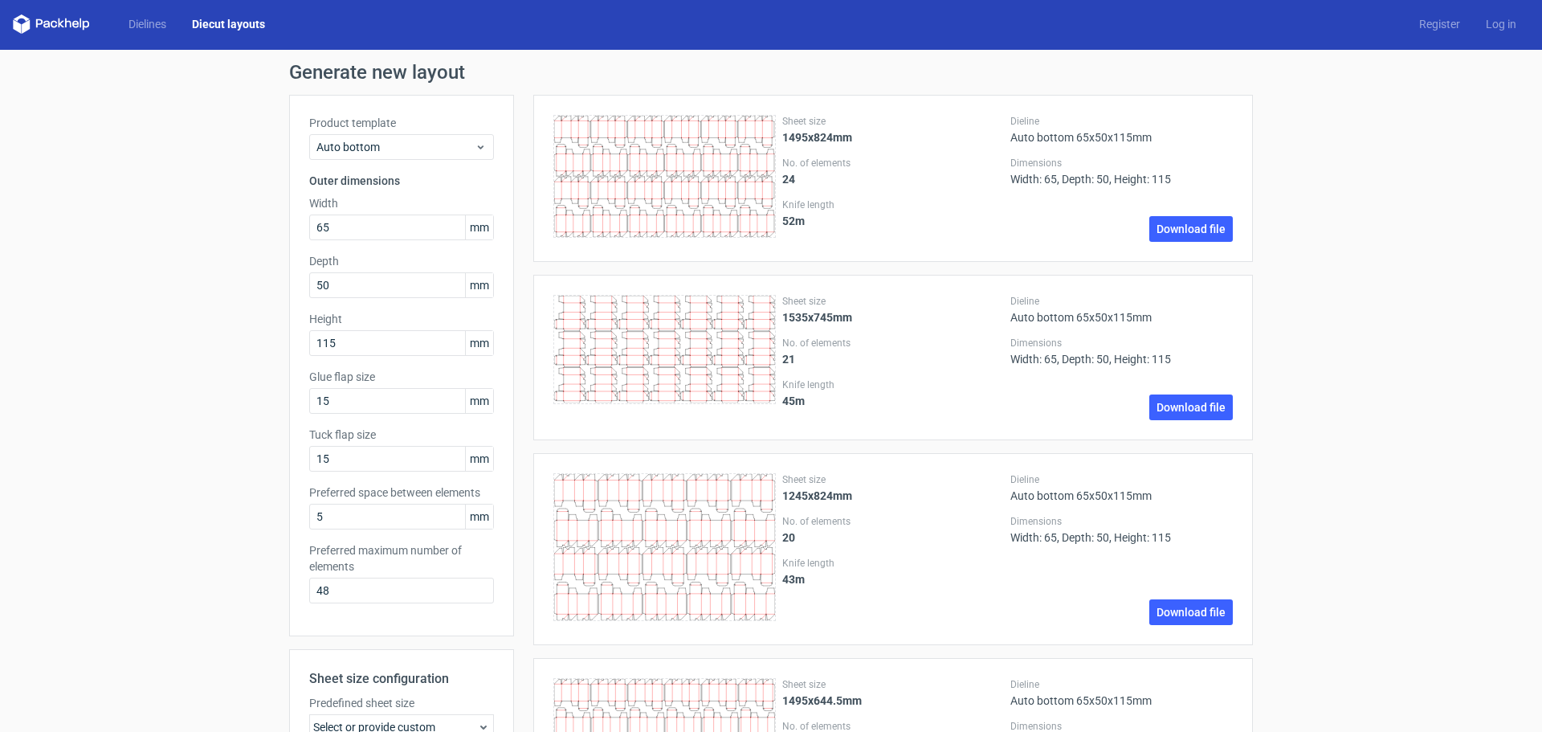
scroll to position [0, 0]
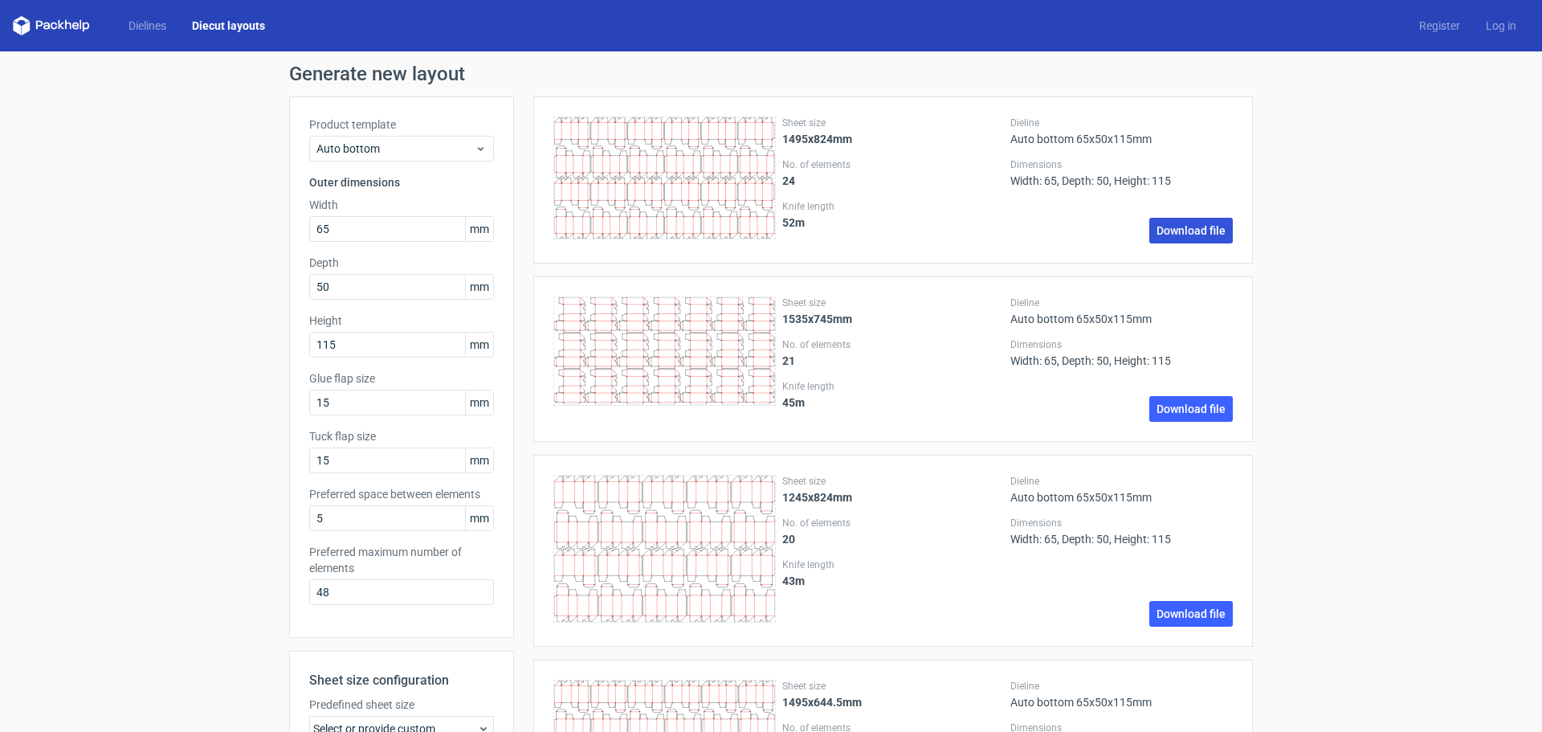
click at [1180, 226] on link "Download file" at bounding box center [1191, 231] width 84 height 26
click at [341, 590] on input "48" at bounding box center [401, 592] width 185 height 26
drag, startPoint x: 316, startPoint y: 598, endPoint x: 296, endPoint y: 600, distance: 21.0
click at [296, 600] on div "Product template Auto bottom Outer dimensions Width 65 mm Depth 50 mm Height 11…" at bounding box center [401, 366] width 225 height 541
type input "1"
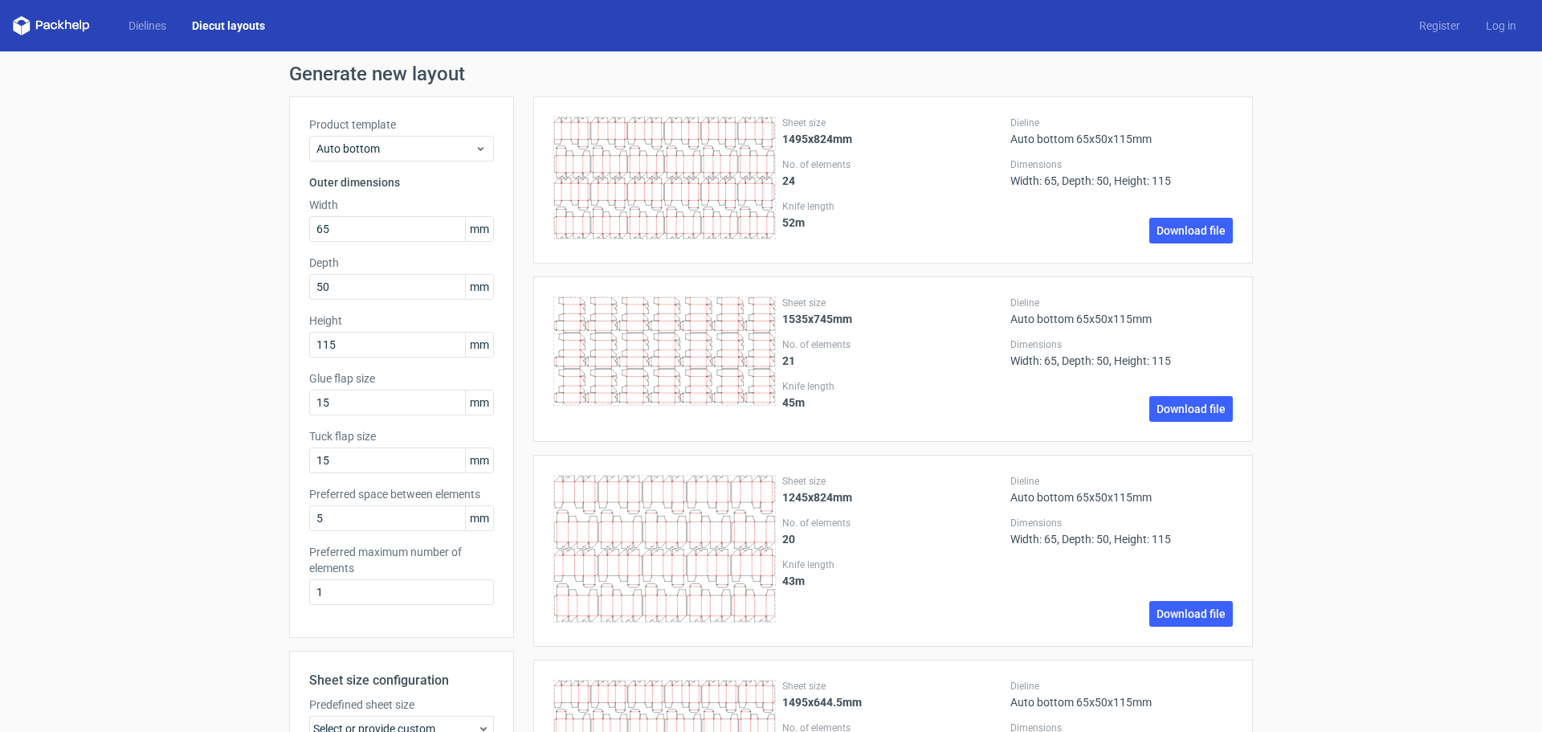
scroll to position [447, 0]
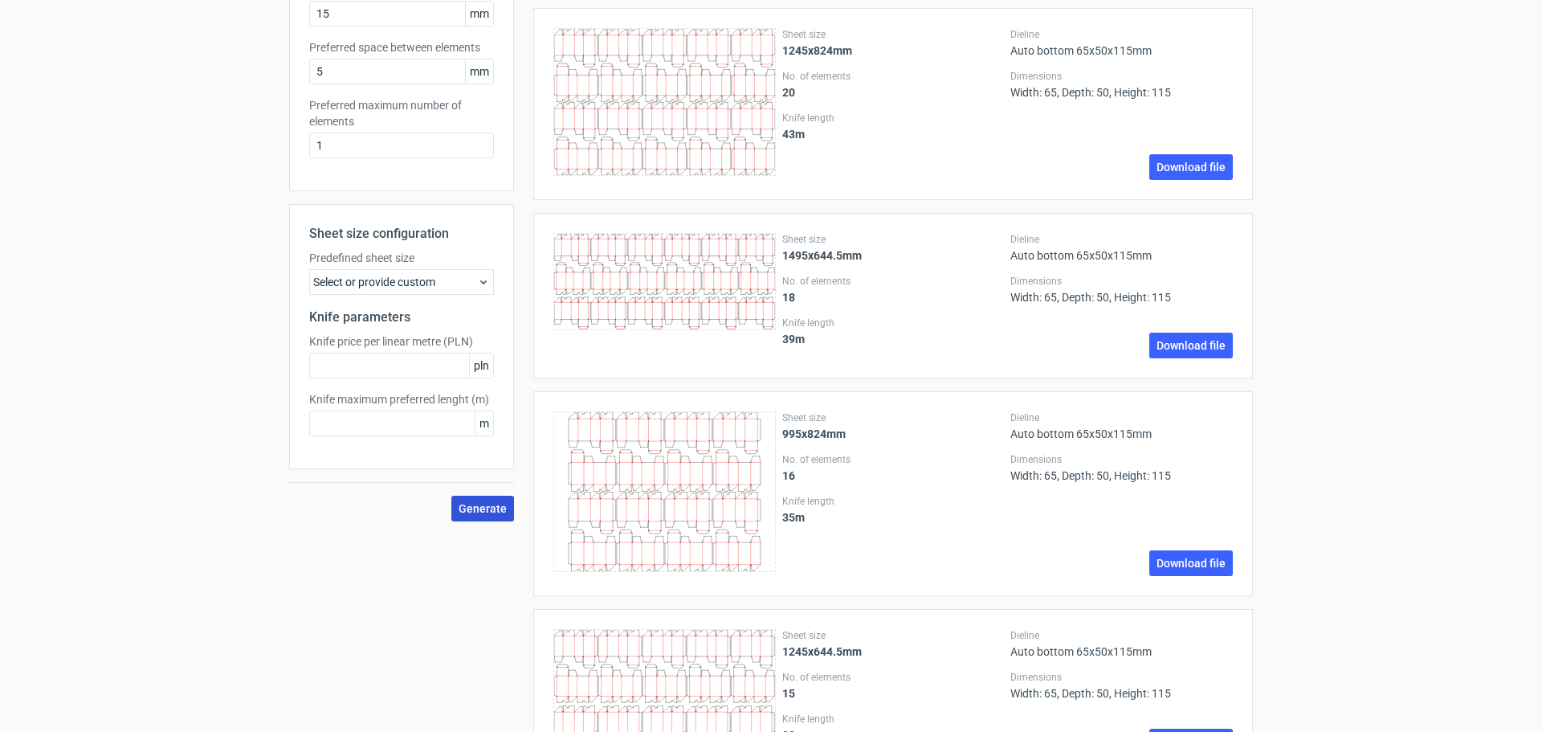
click at [477, 506] on span "Generate" at bounding box center [483, 508] width 48 height 11
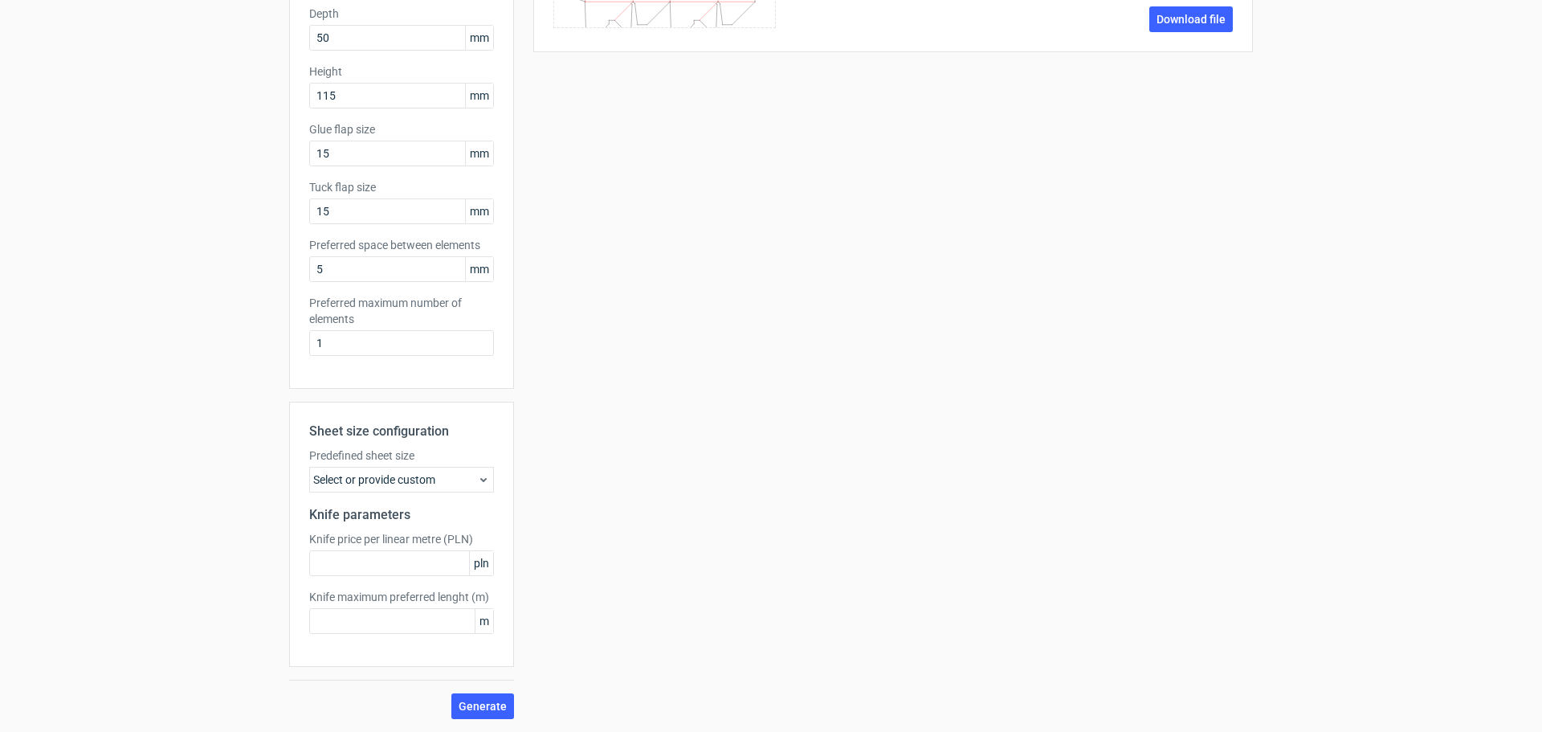
scroll to position [0, 0]
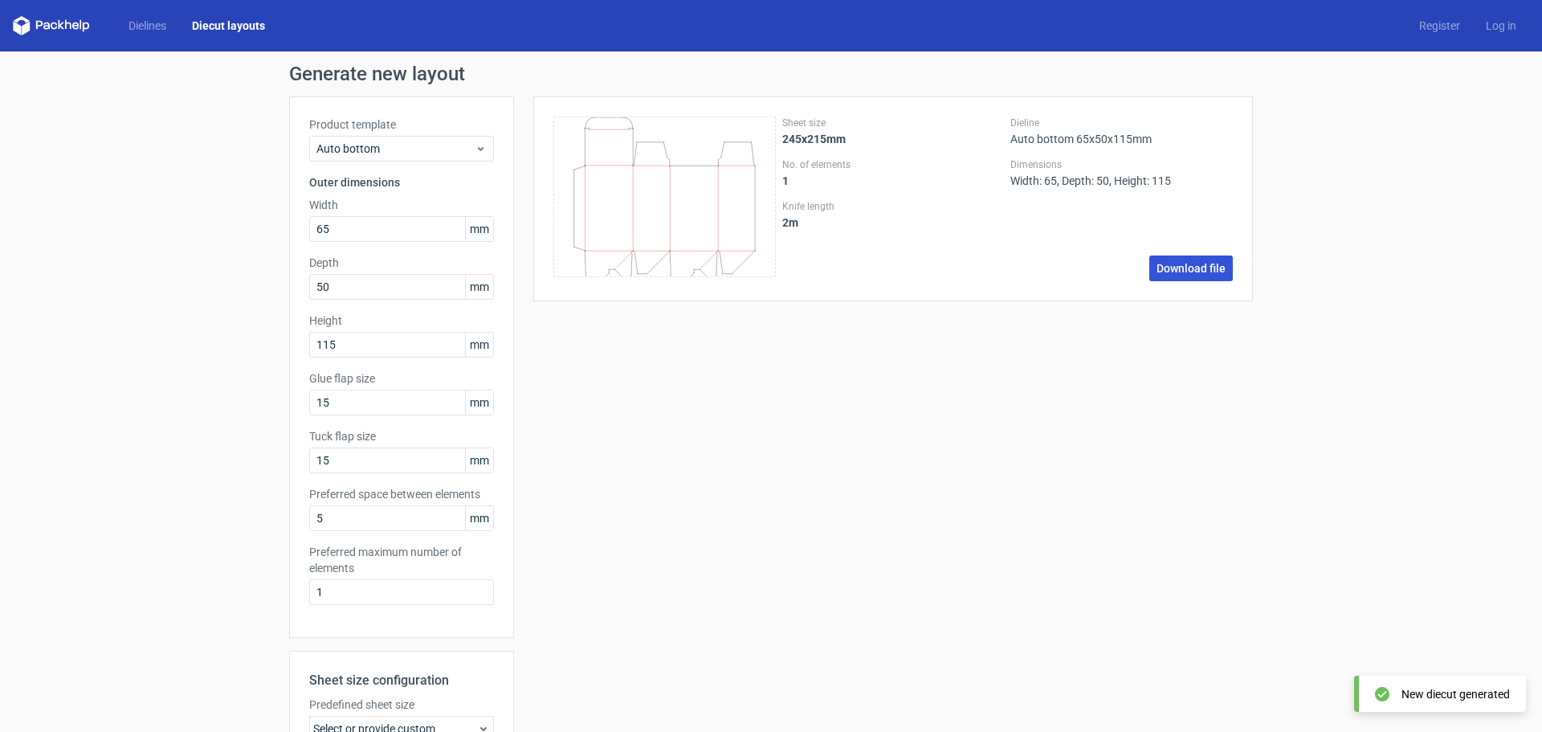
click at [1192, 267] on link "Download file" at bounding box center [1191, 268] width 84 height 26
